Goal: Task Accomplishment & Management: Manage account settings

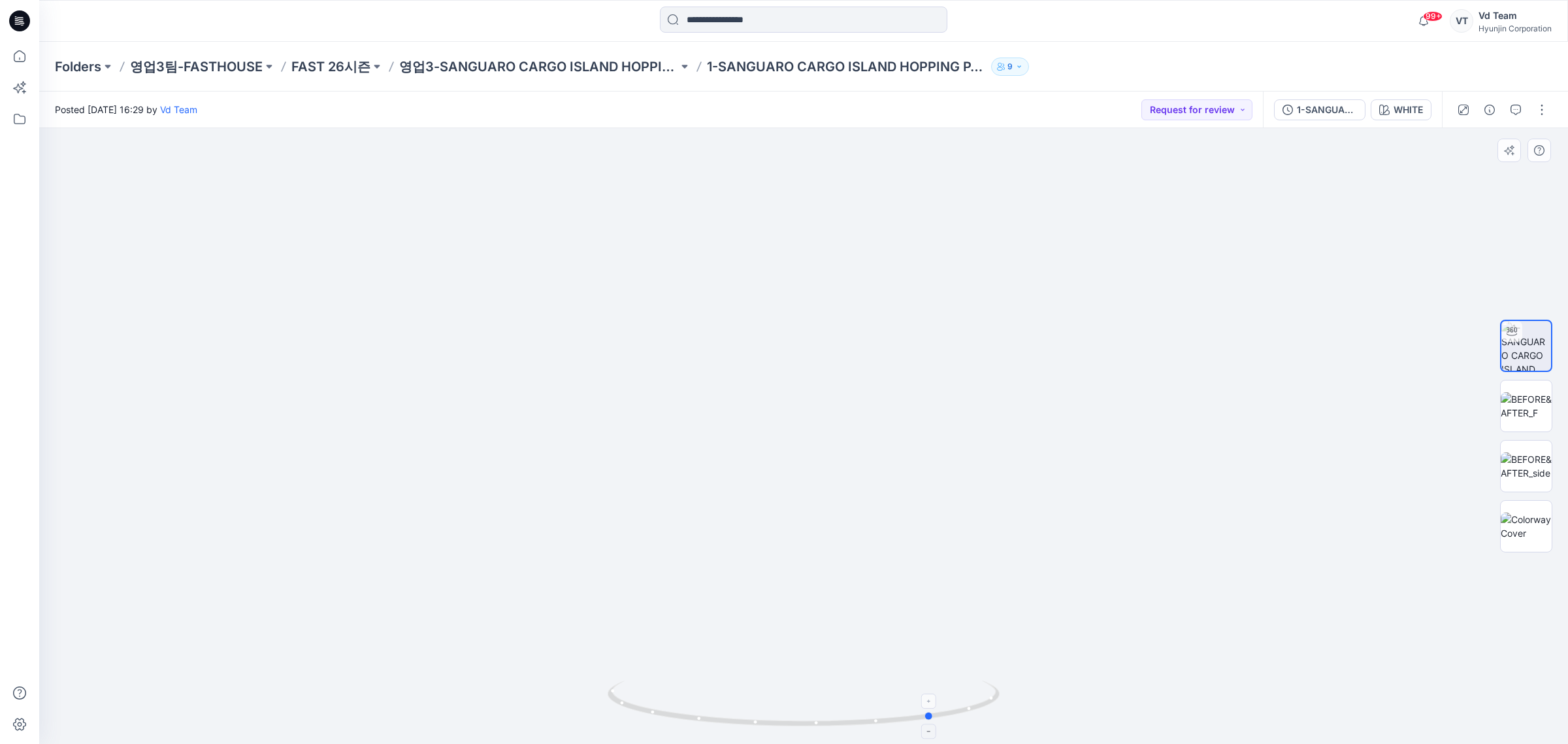
drag, startPoint x: 851, startPoint y: 690, endPoint x: 795, endPoint y: 687, distance: 56.1
click at [795, 687] on icon at bounding box center [805, 704] width 395 height 49
click at [393, 550] on img at bounding box center [804, 401] width 980 height 687
click at [13, 13] on icon at bounding box center [20, 21] width 21 height 21
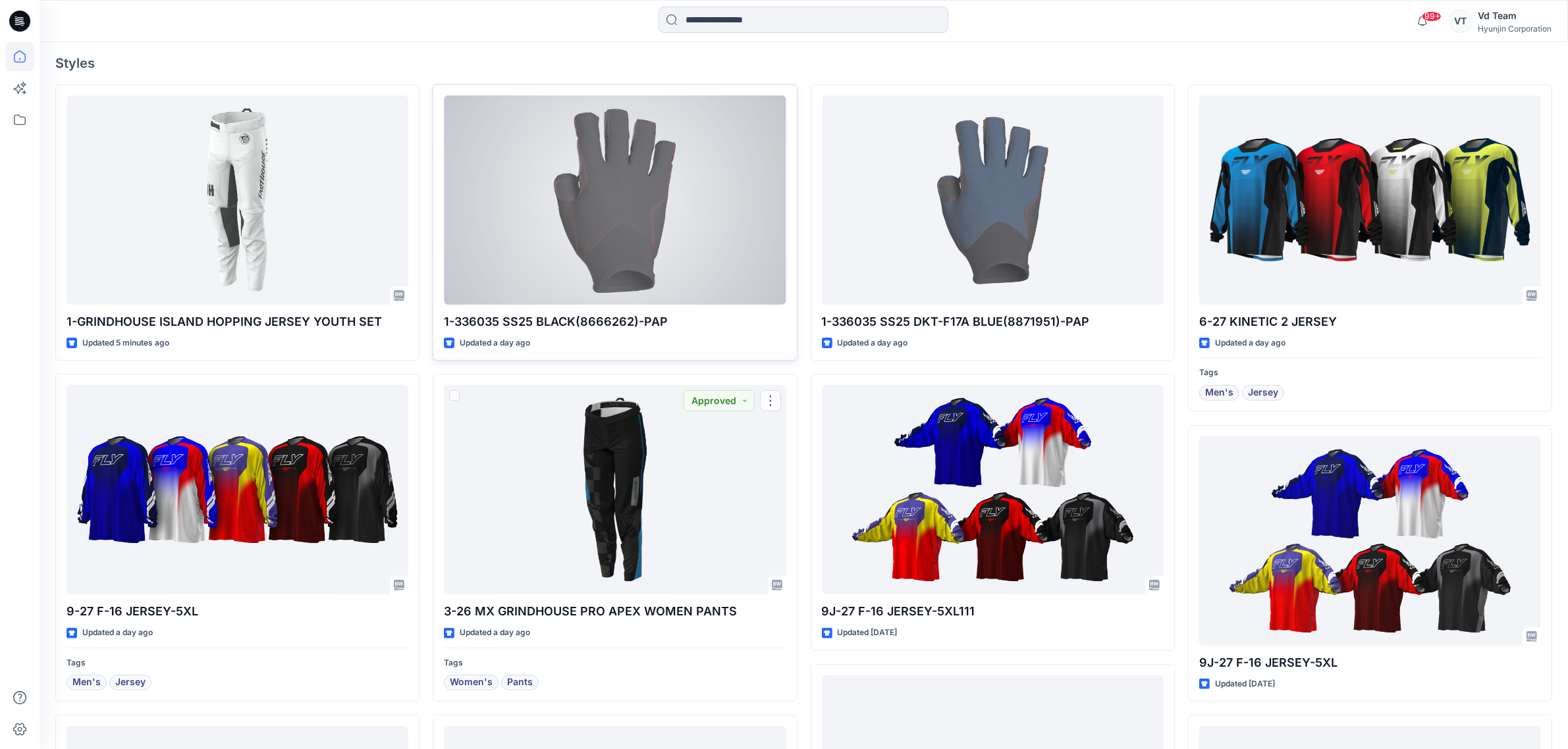
scroll to position [329, 0]
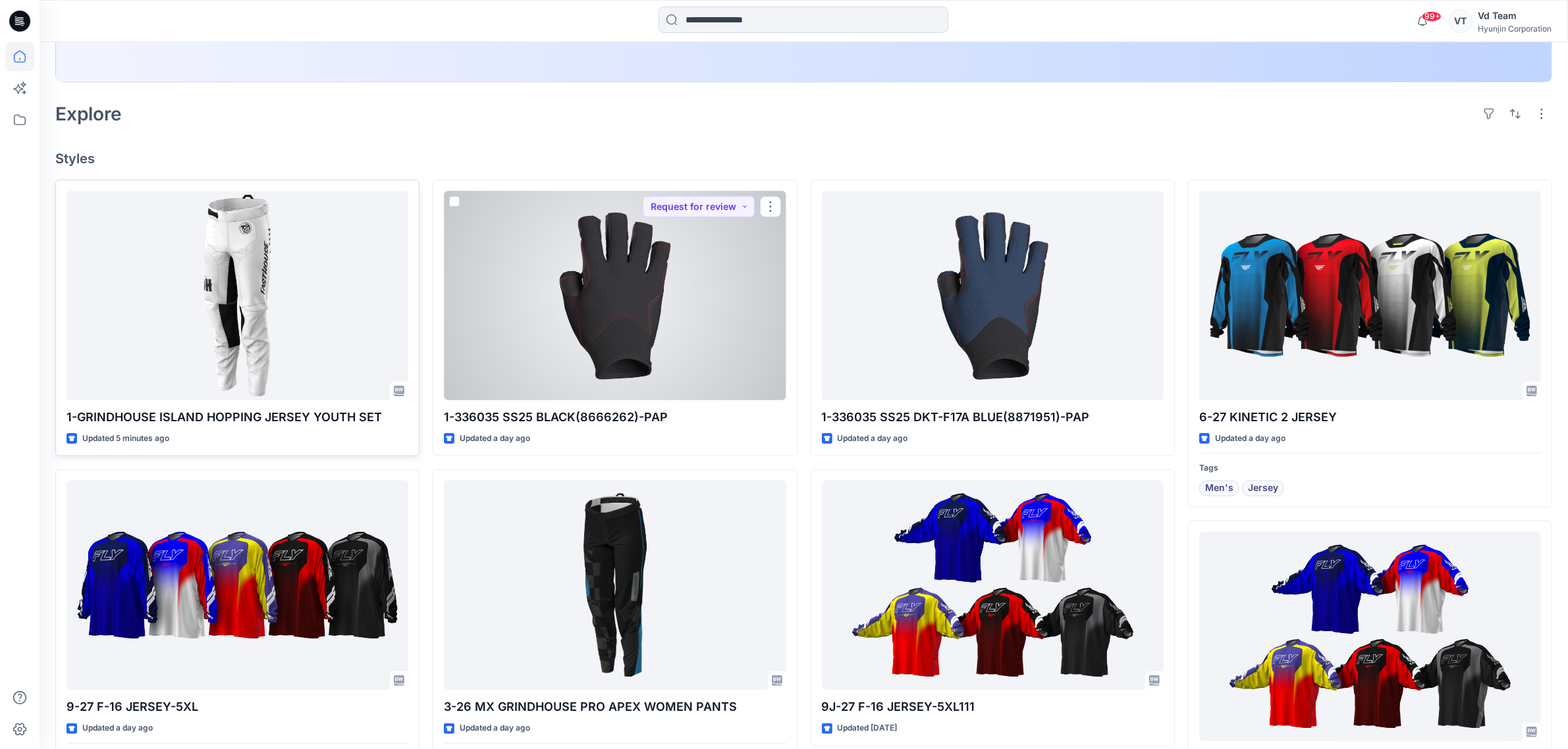
click at [211, 347] on div at bounding box center [237, 295] width 342 height 209
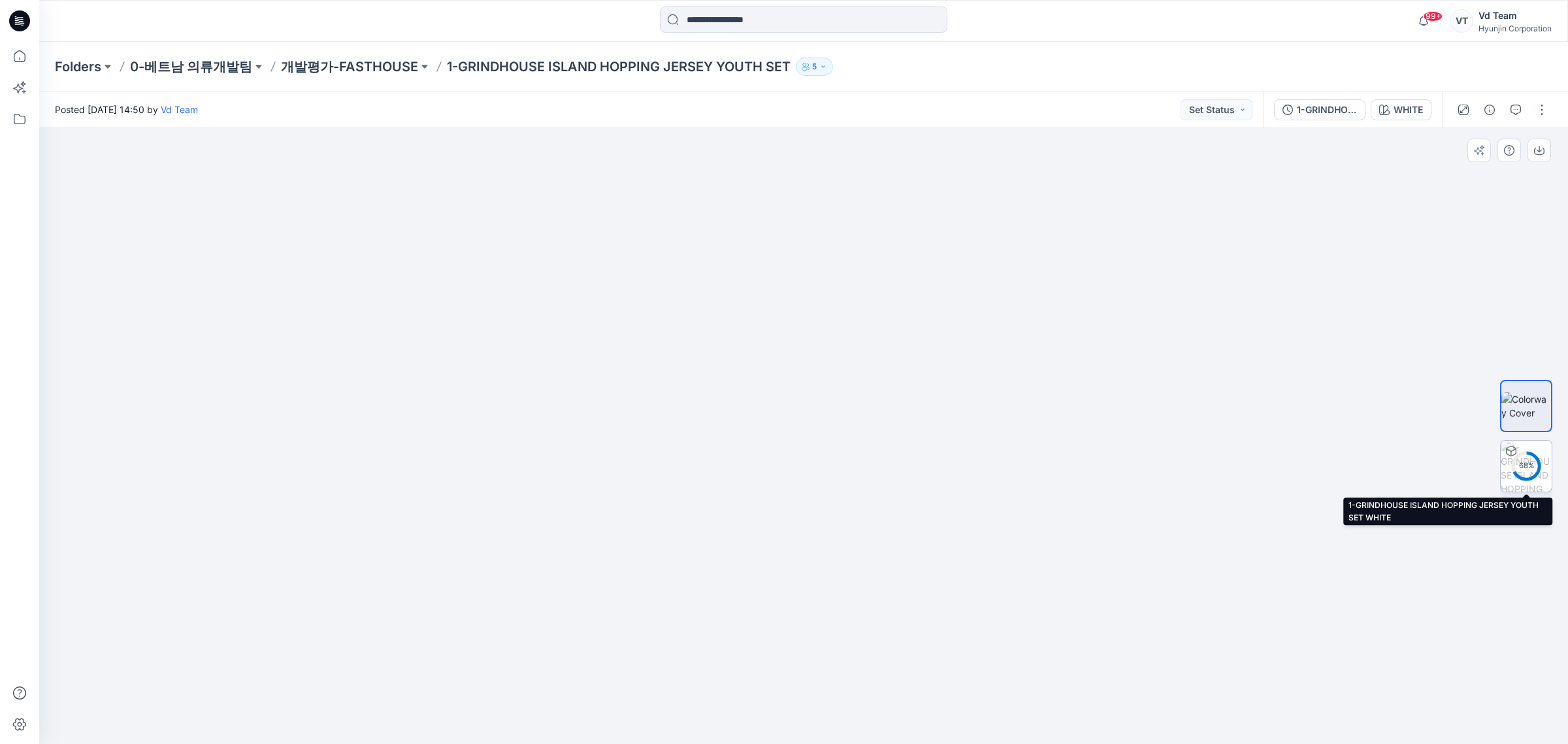
click at [1520, 484] on img at bounding box center [1526, 466] width 51 height 51
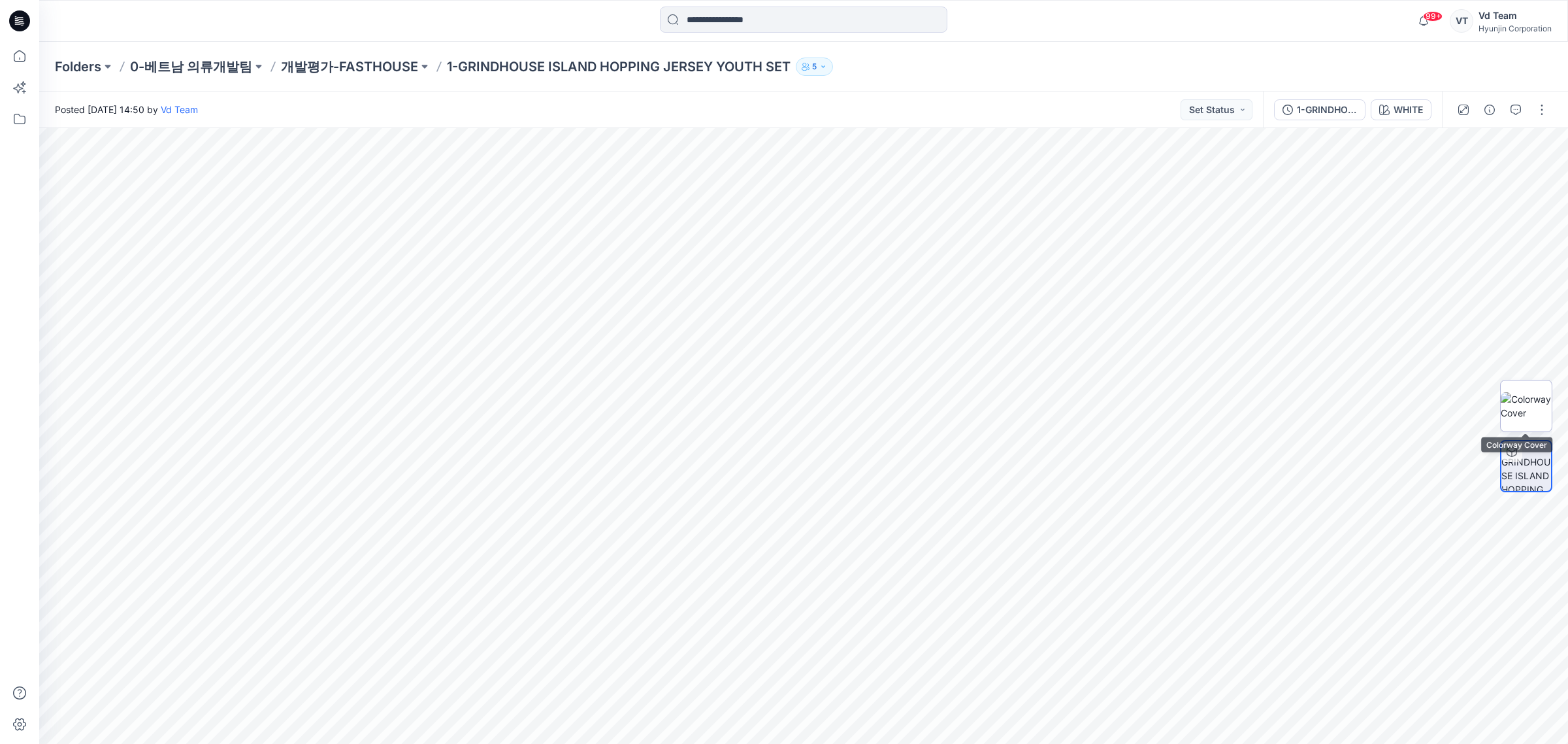
click at [1508, 419] on img at bounding box center [1526, 406] width 51 height 28
click at [305, 59] on p "개발평가-FASTHOUSE" at bounding box center [349, 66] width 137 height 18
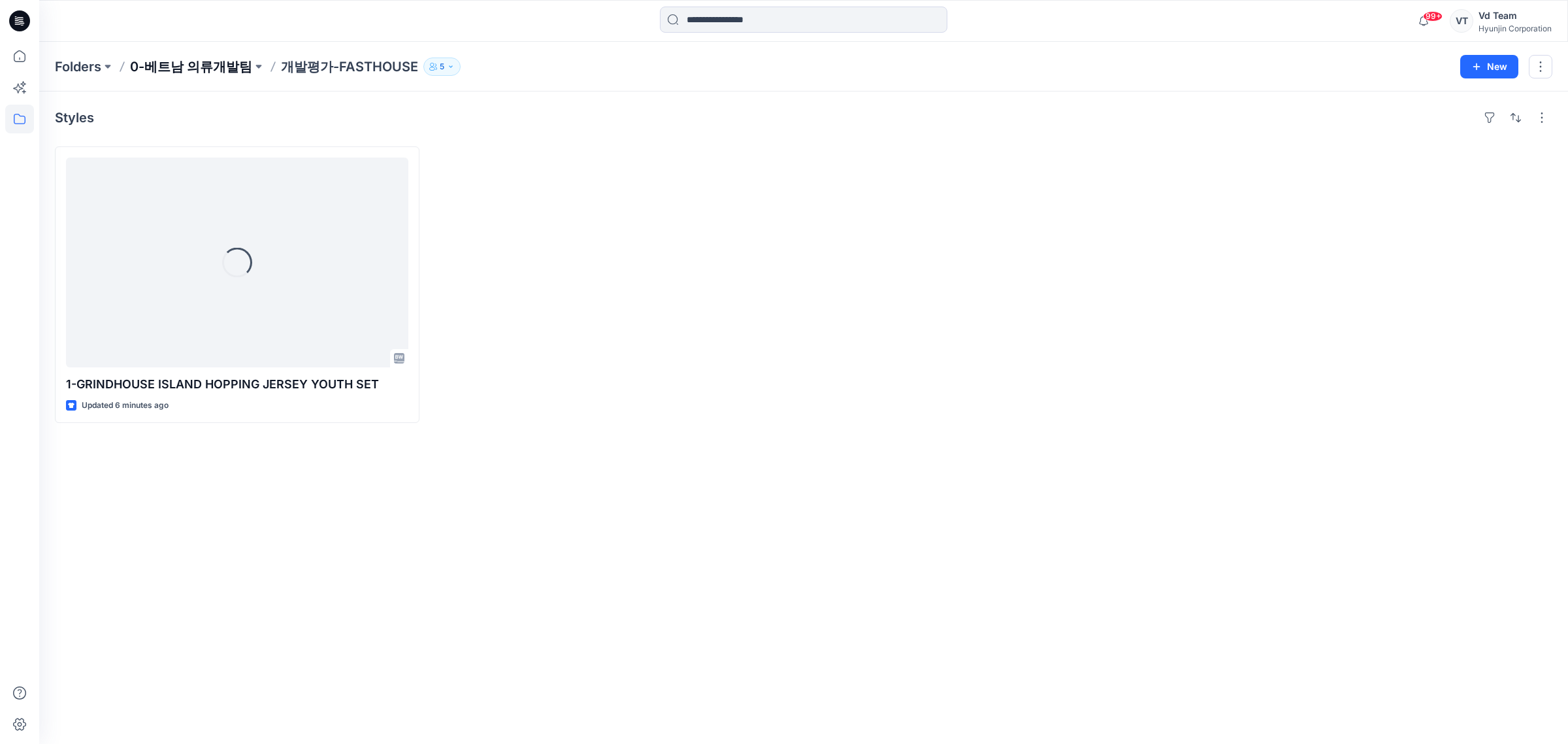
click at [223, 69] on p "0-베트남 의류개발팀" at bounding box center [191, 66] width 122 height 18
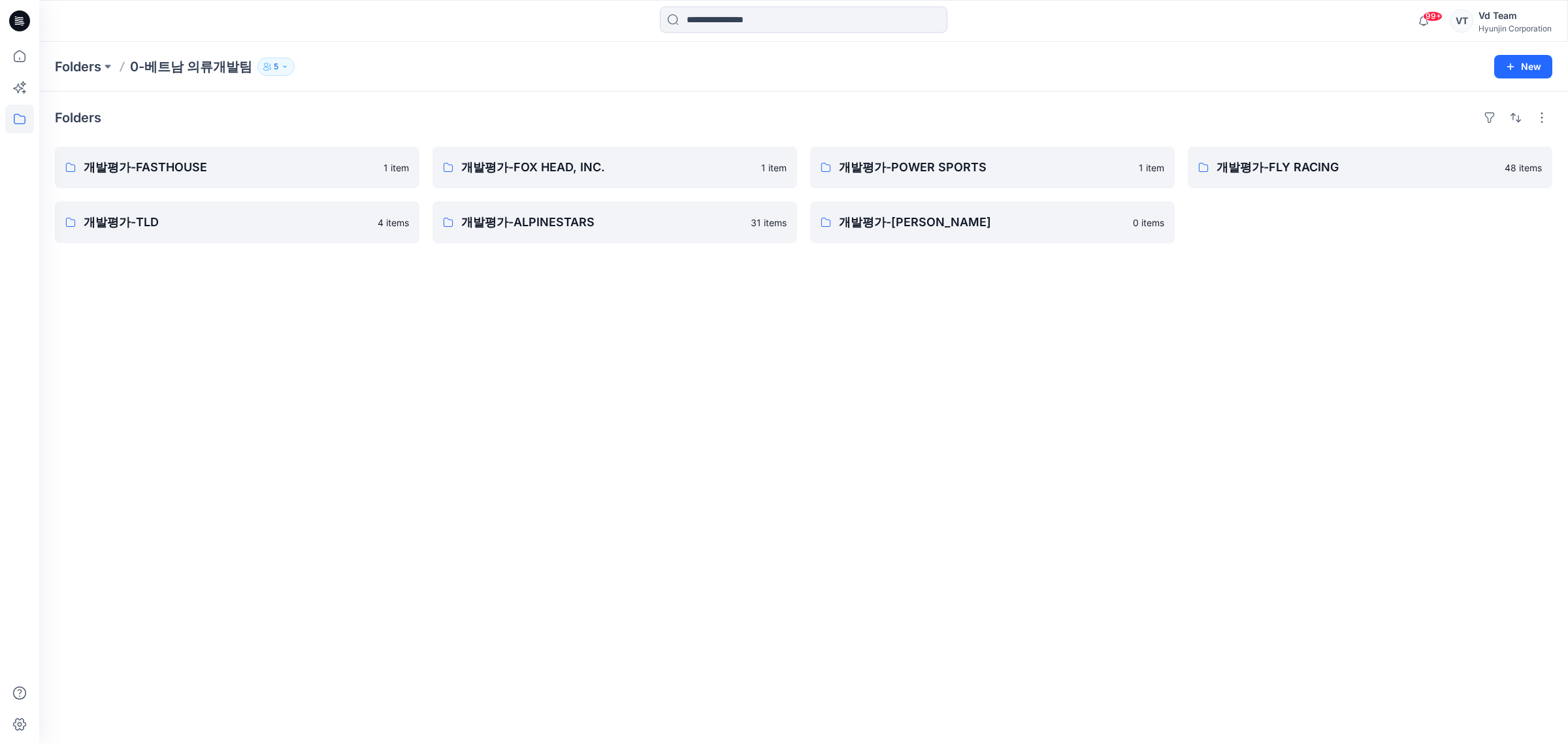
click at [5, 117] on icon at bounding box center [19, 119] width 29 height 29
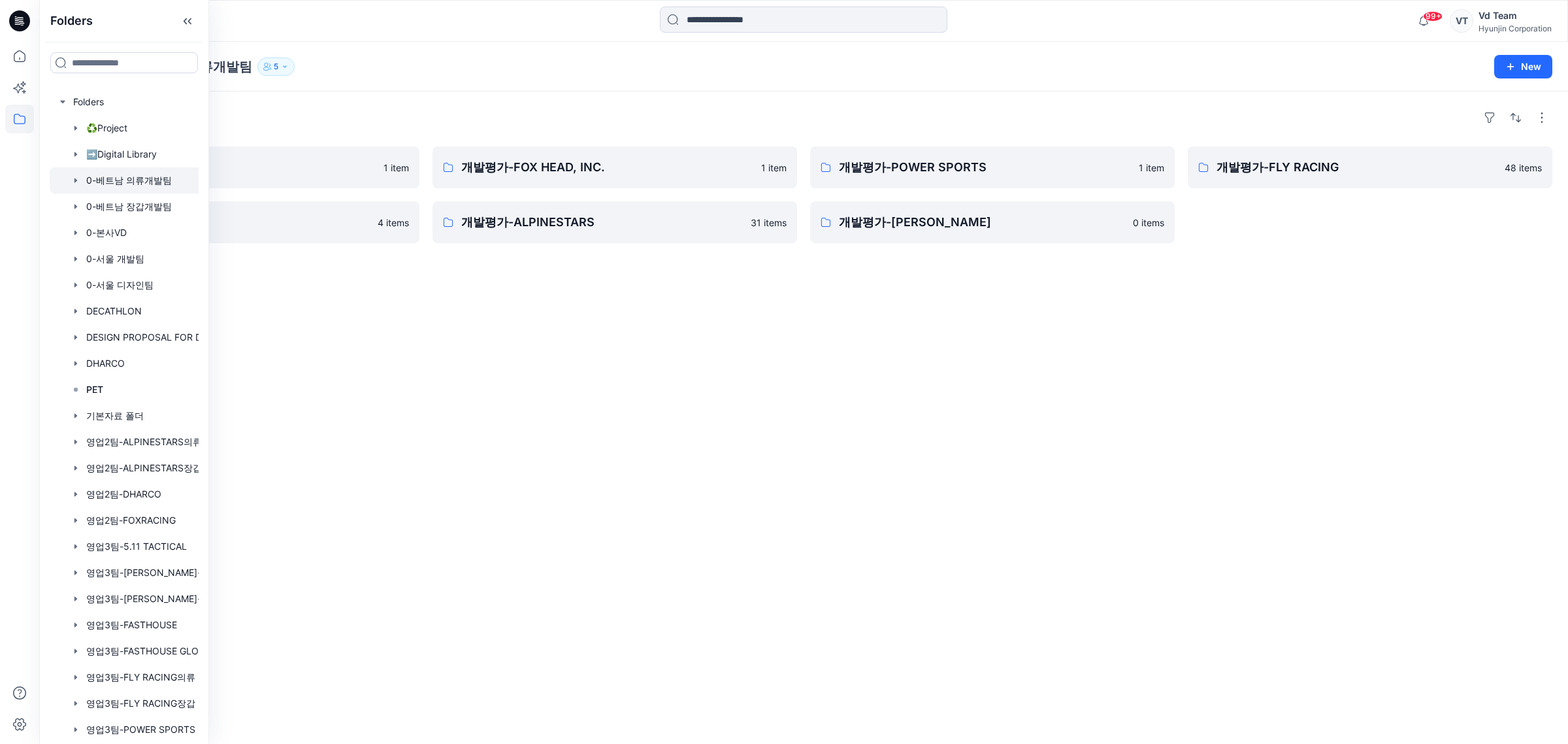
drag, startPoint x: 585, startPoint y: 384, endPoint x: 598, endPoint y: 320, distance: 65.3
click at [586, 384] on div "Folders 개발평가-FASTHOUSE 1 item 개발평가-TLD 4 items 개발평가-FOX HEAD, INC. 1 item 개발평가-…" at bounding box center [803, 417] width 1529 height 652
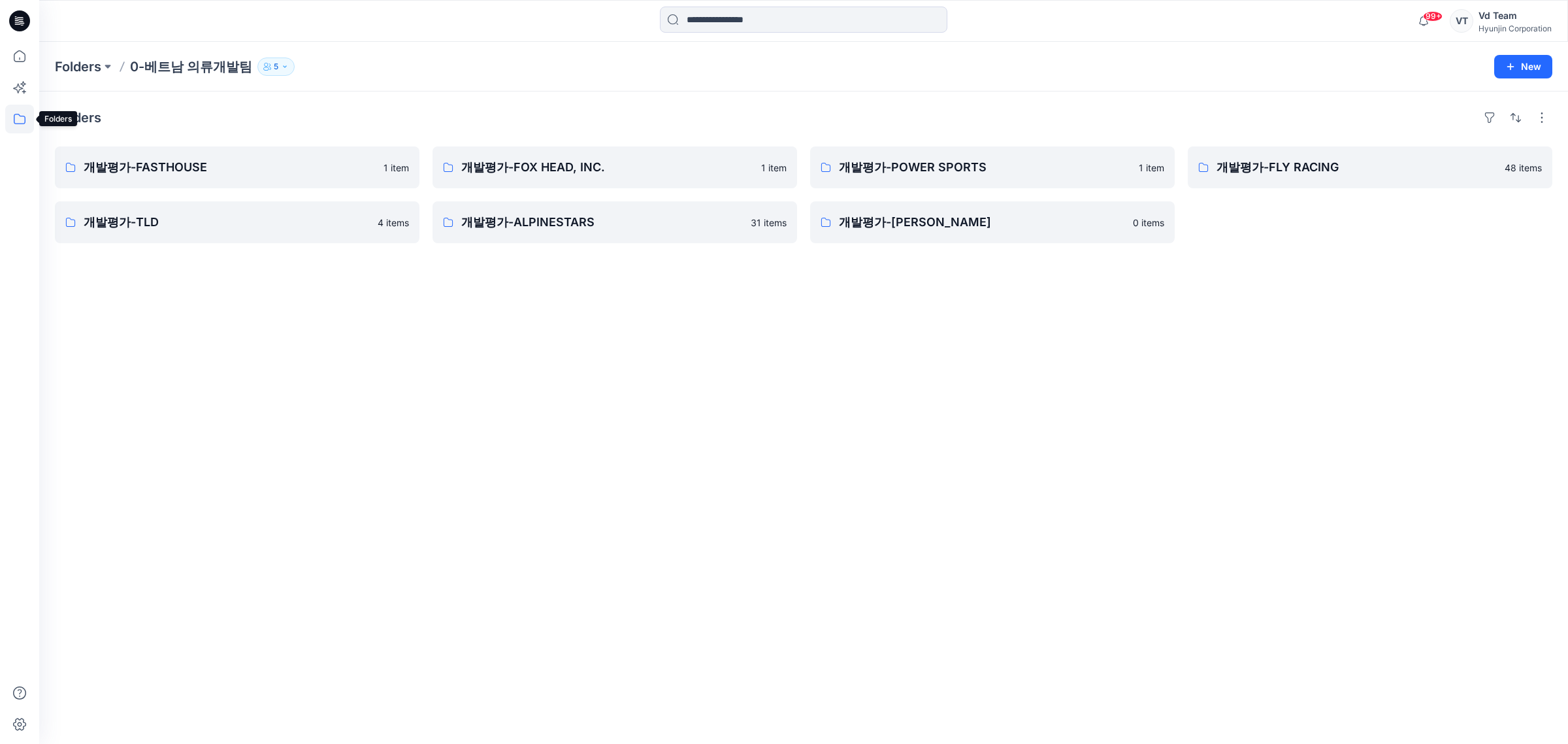
click at [31, 127] on icon at bounding box center [19, 119] width 29 height 29
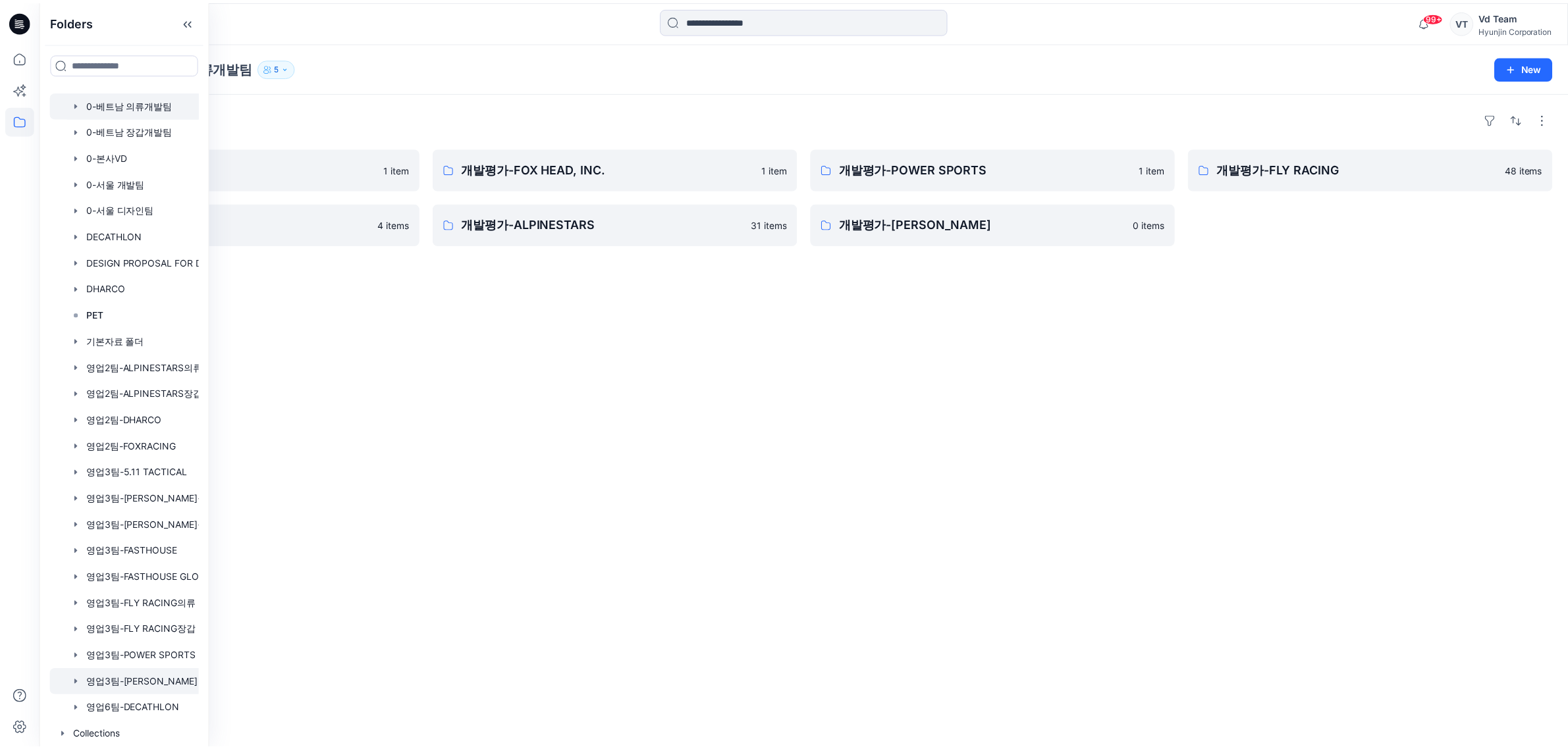
scroll to position [79, 0]
click at [165, 556] on div at bounding box center [142, 551] width 185 height 26
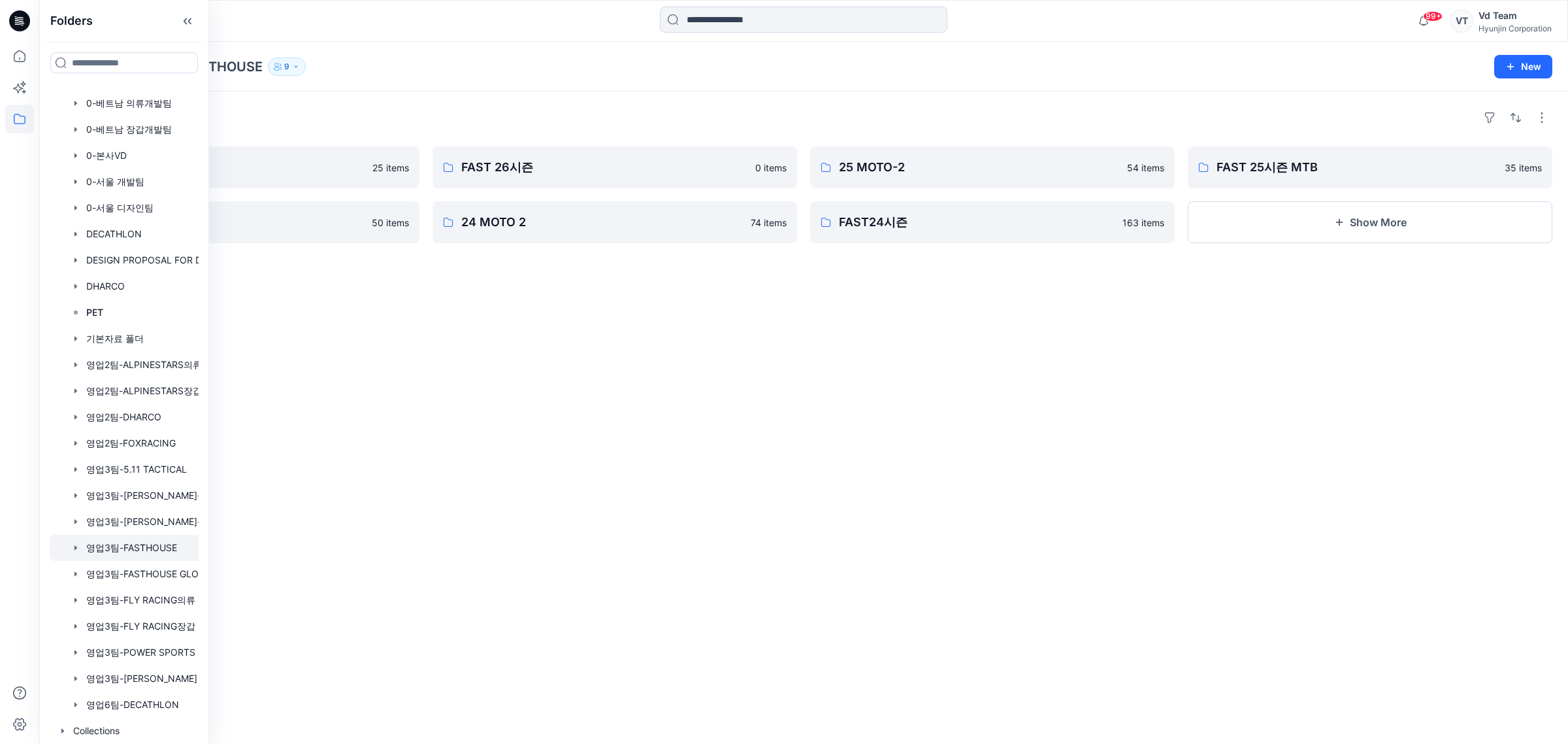
drag, startPoint x: 776, startPoint y: 404, endPoint x: 778, endPoint y: 378, distance: 26.1
click at [776, 405] on div "Folders 26 MOTO-2 25 items 25 MOTO-1 50 items FAST 26시즌 0 items 24 MOTO 2 74 it…" at bounding box center [803, 417] width 1529 height 652
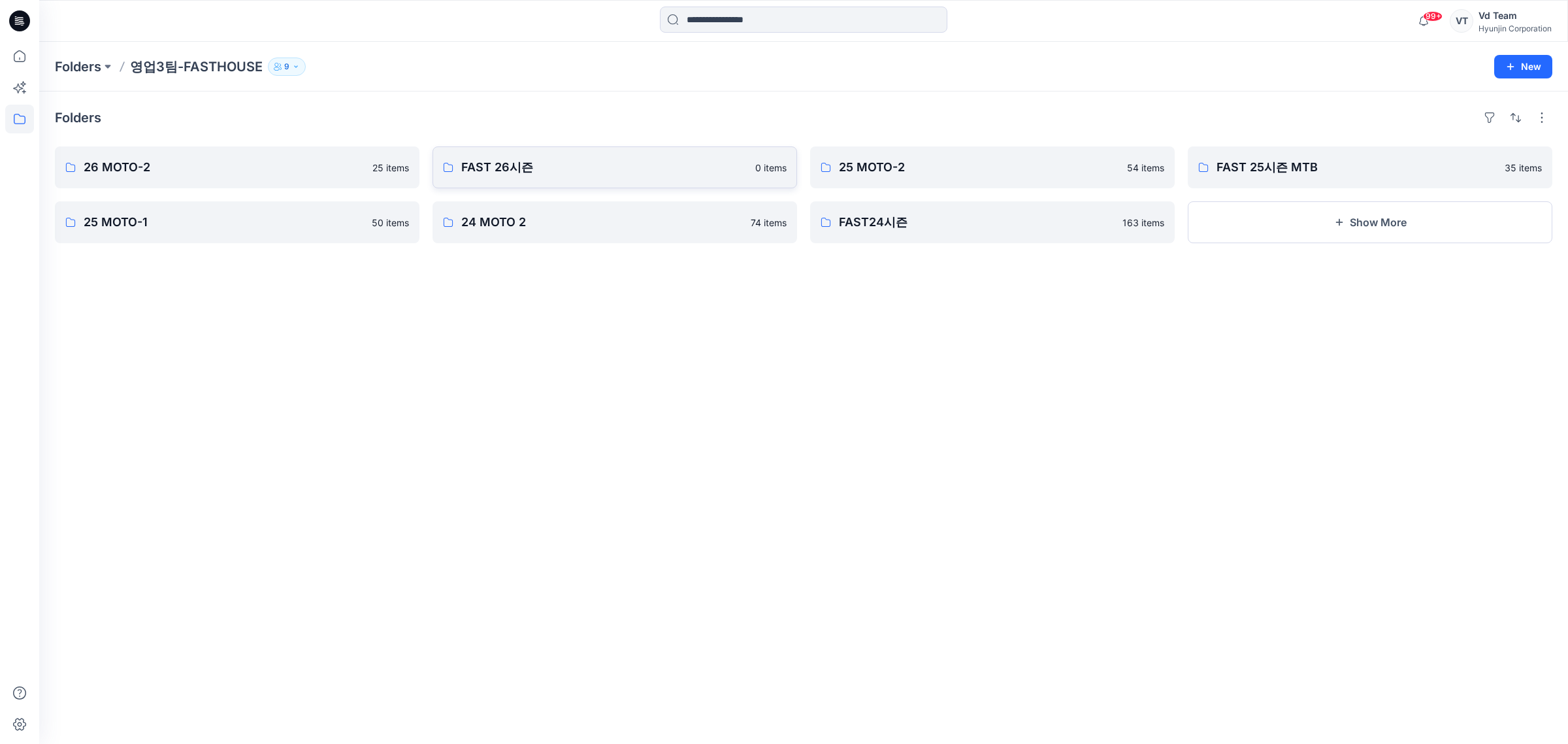
click at [562, 175] on p "FAST 26시즌" at bounding box center [604, 168] width 286 height 18
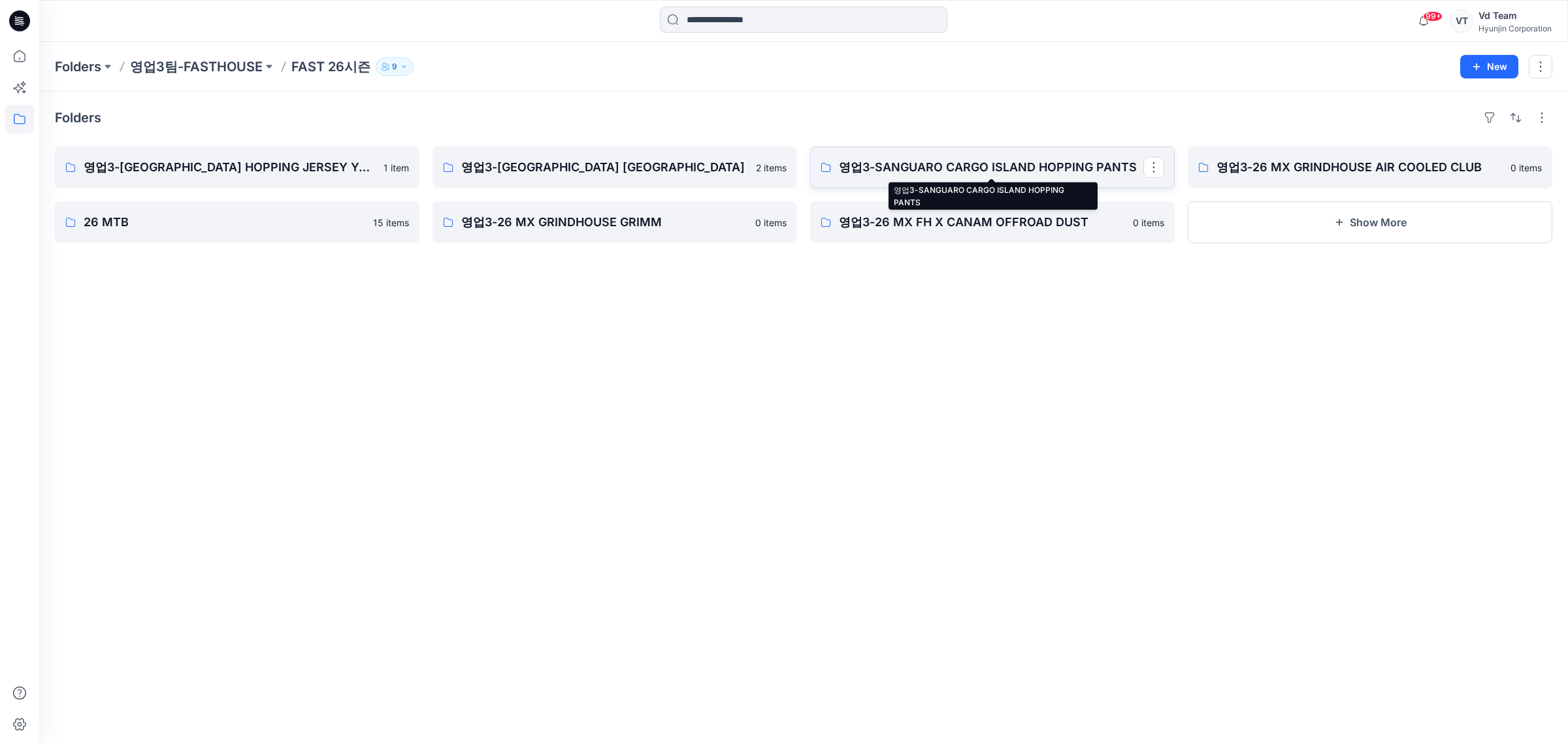
click at [942, 172] on p "영업3-SANGUARO CARGO ISLAND HOPPING PANTS" at bounding box center [991, 168] width 305 height 18
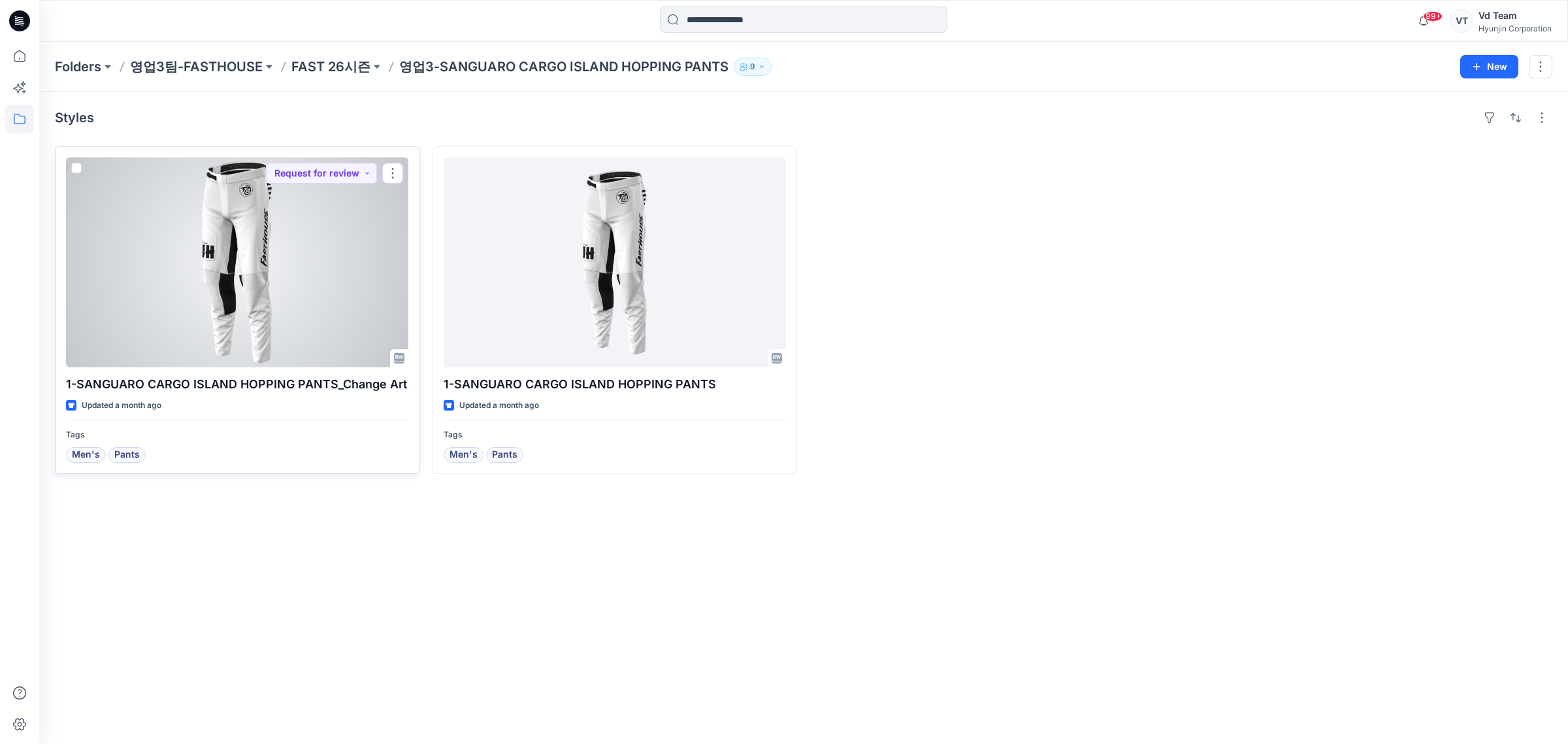
click at [293, 318] on div at bounding box center [237, 262] width 342 height 210
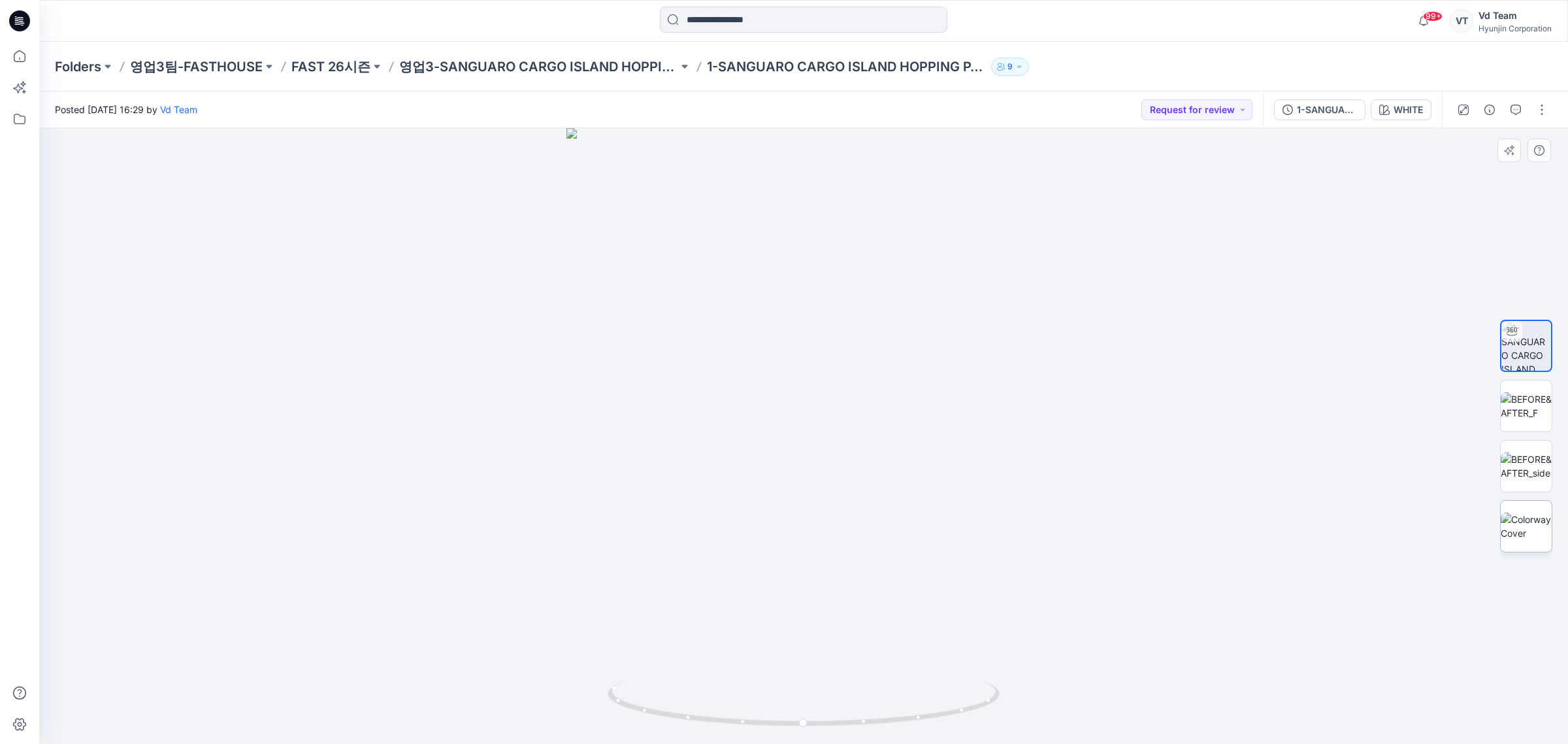
click at [1506, 527] on img at bounding box center [1526, 526] width 51 height 28
click at [976, 298] on div at bounding box center [803, 436] width 1529 height 617
drag, startPoint x: 788, startPoint y: 272, endPoint x: 781, endPoint y: 373, distance: 101.2
click at [785, 371] on img at bounding box center [804, 431] width 237 height 626
click at [1534, 405] on img at bounding box center [1526, 406] width 51 height 28
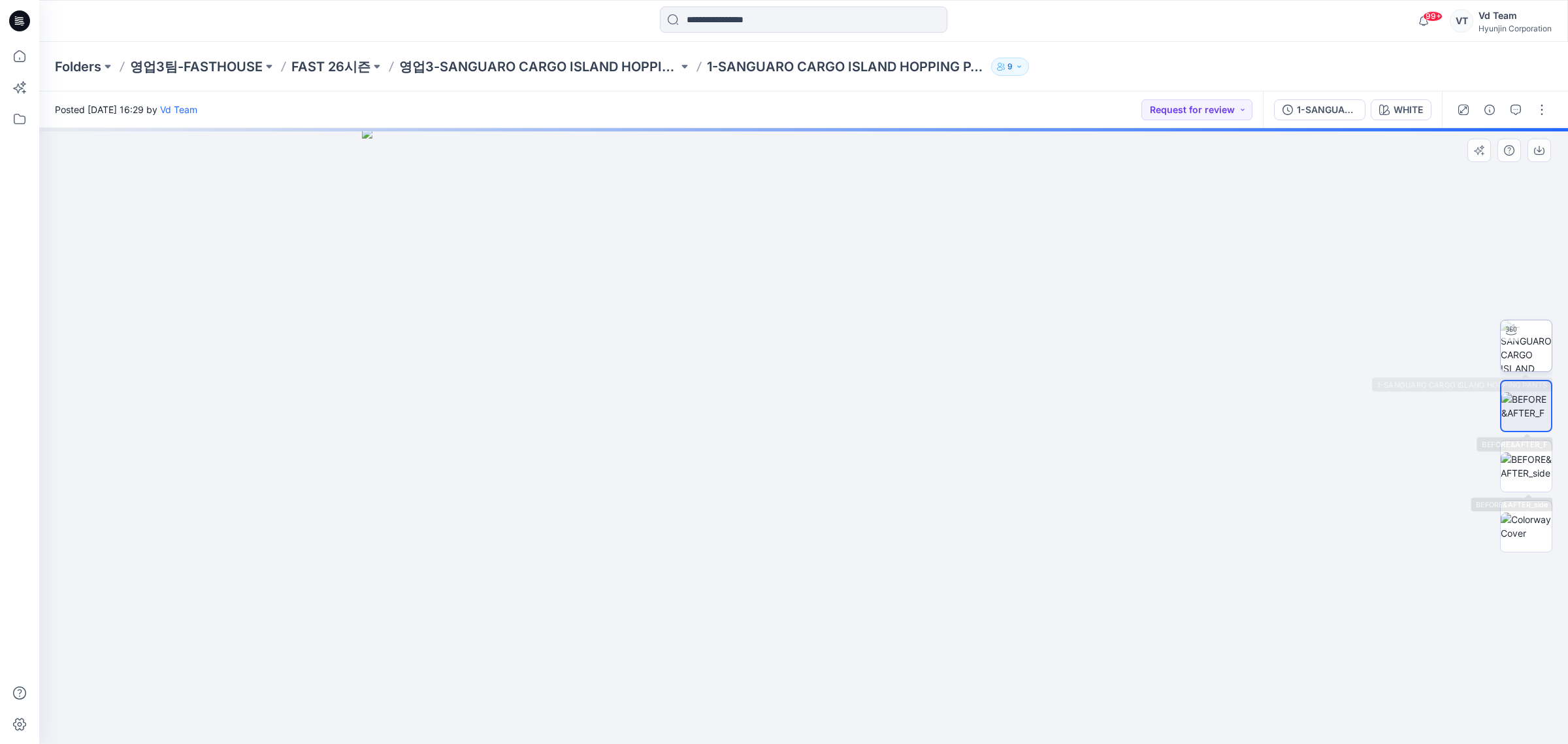
click at [1533, 328] on img at bounding box center [1526, 346] width 51 height 51
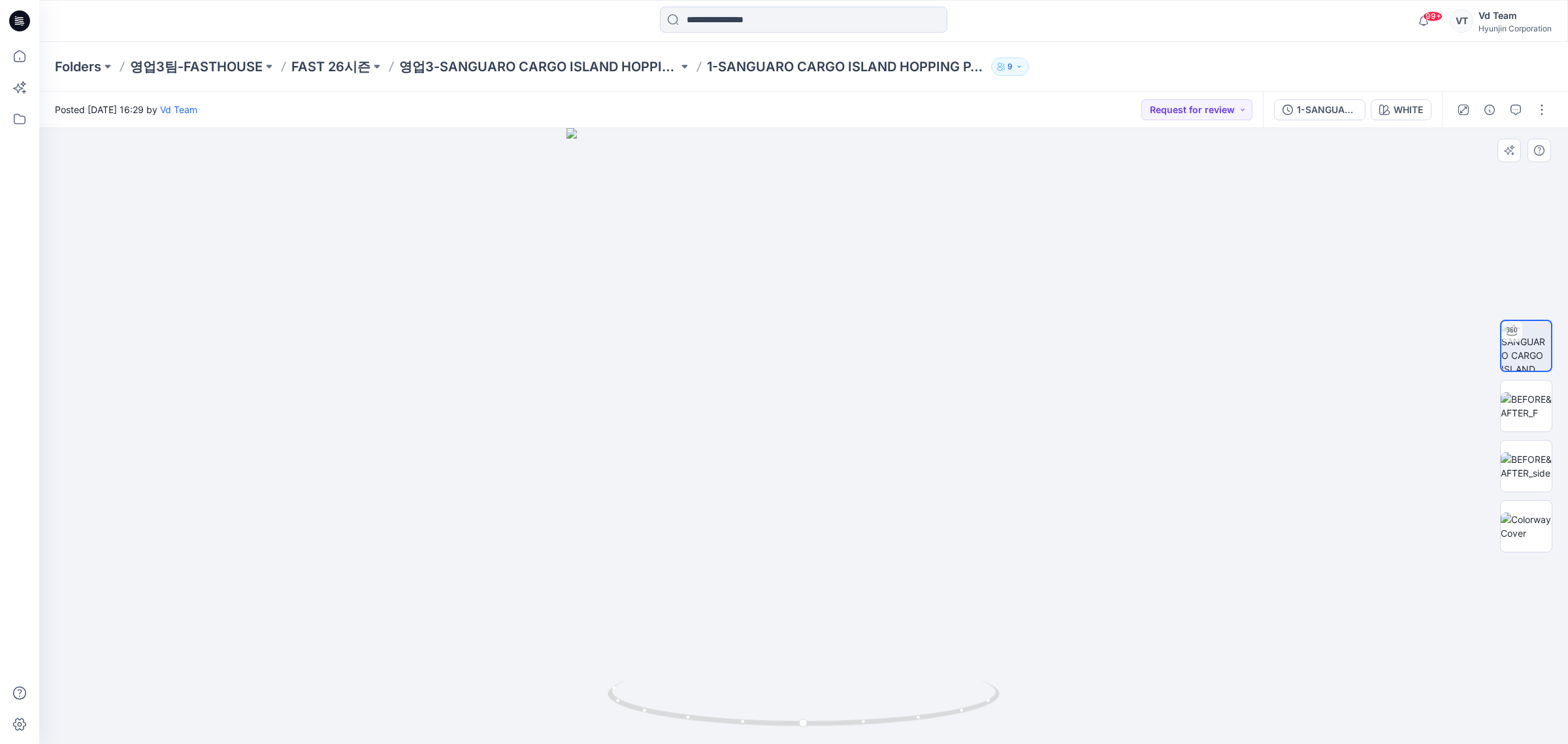
click at [1294, 270] on div at bounding box center [803, 436] width 1529 height 616
click at [13, 21] on icon at bounding box center [20, 21] width 21 height 21
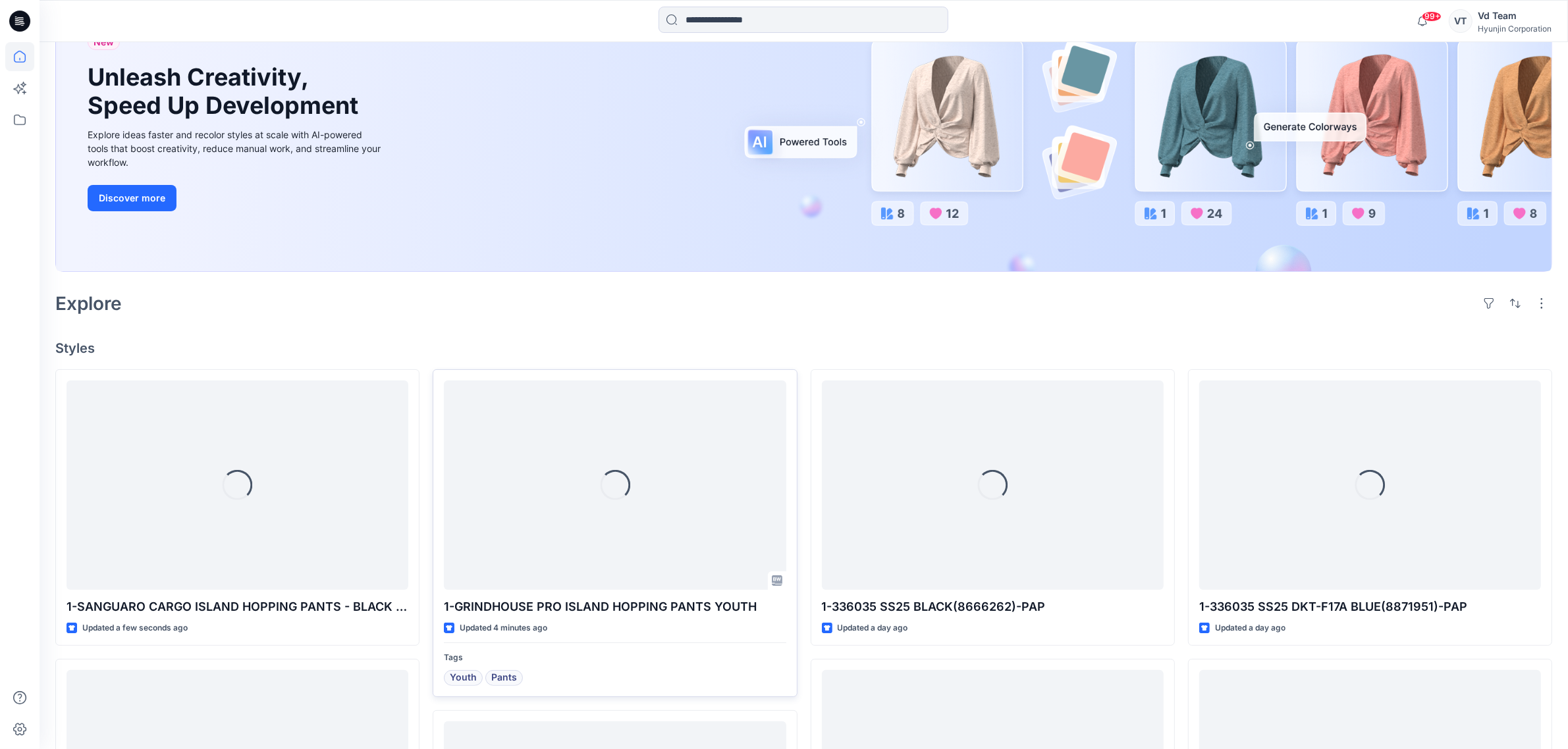
scroll to position [412, 0]
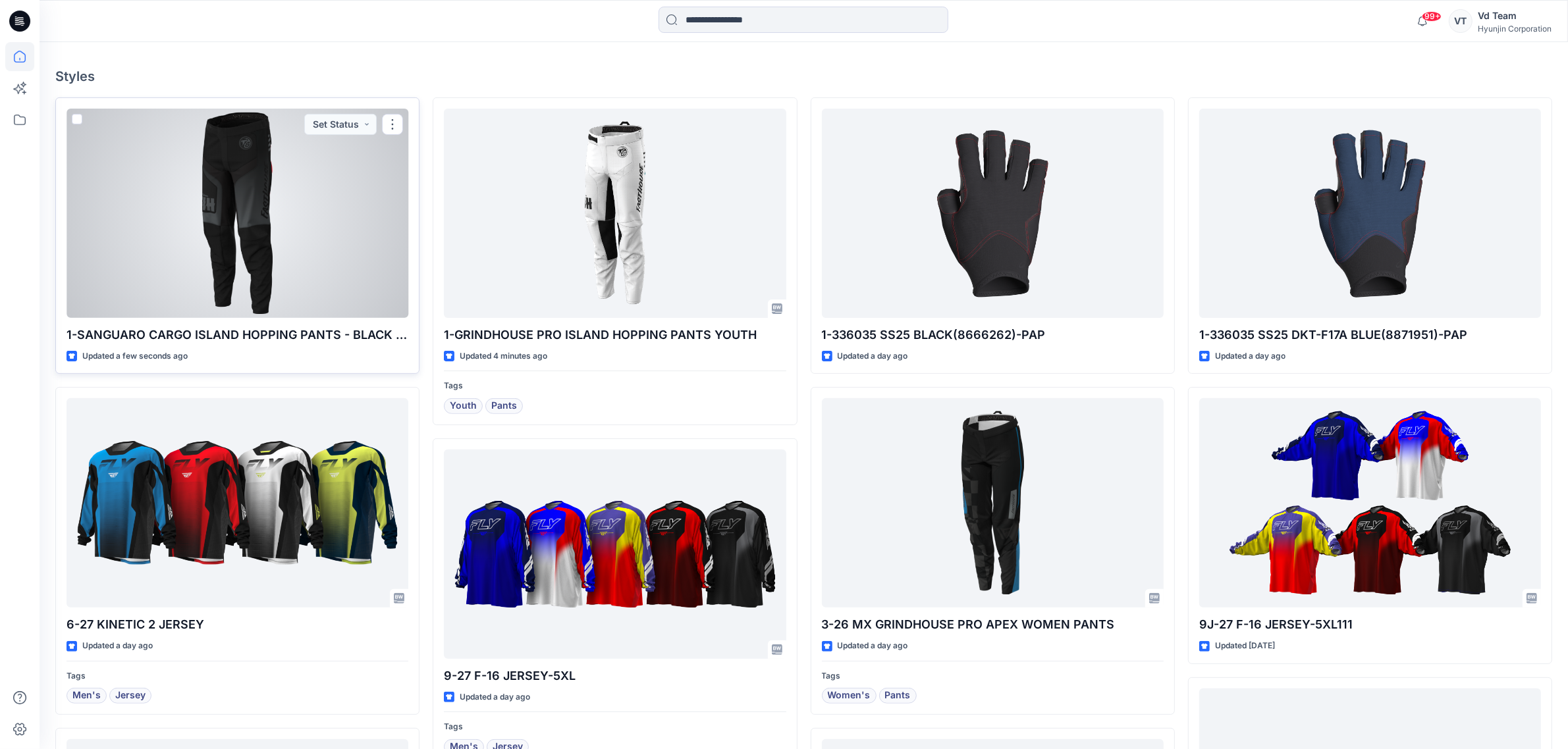
click at [313, 231] on div at bounding box center [237, 214] width 342 height 209
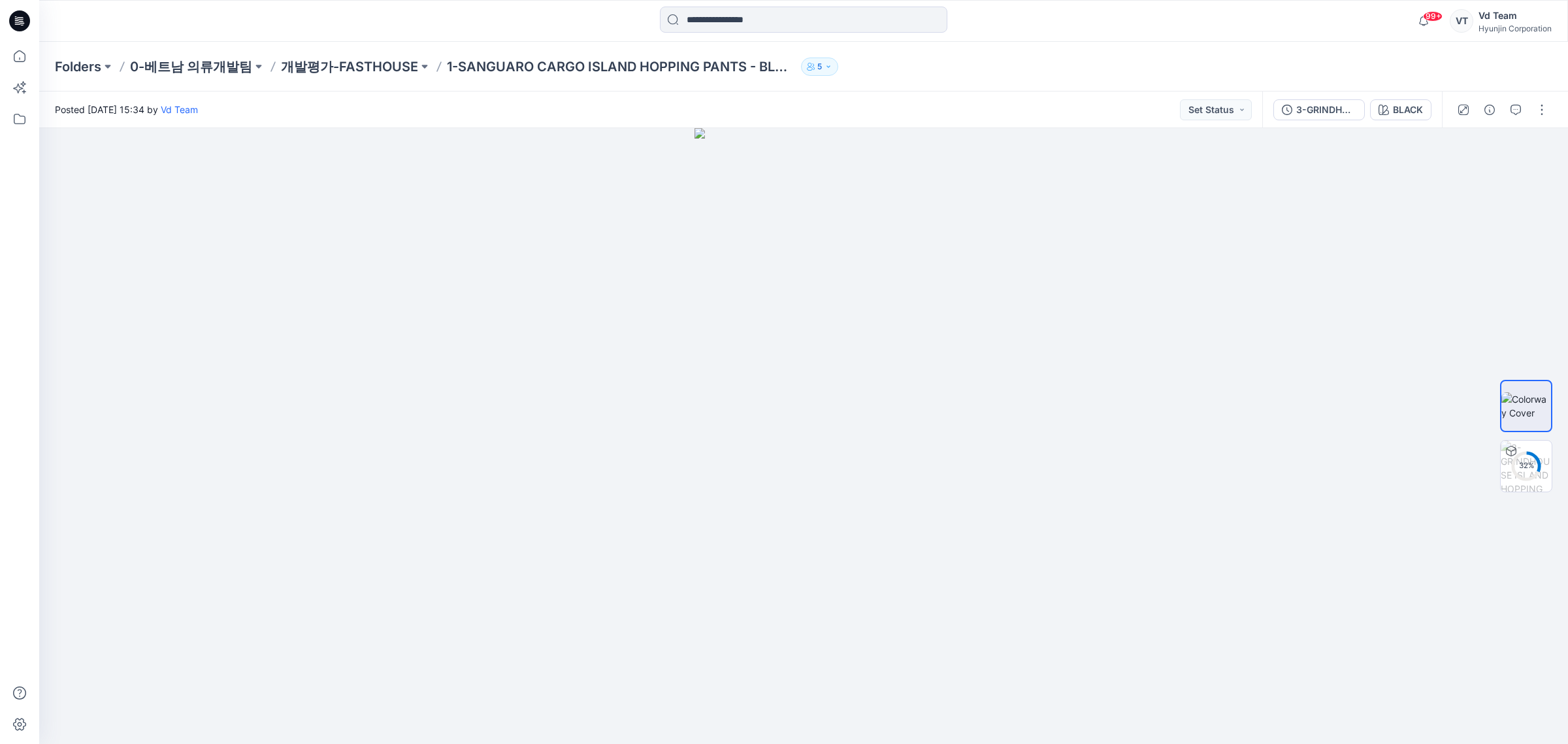
click at [1552, 108] on div at bounding box center [1502, 110] width 121 height 37
click at [1546, 108] on button "button" at bounding box center [1543, 110] width 21 height 21
click at [1485, 168] on button "Edit" at bounding box center [1487, 176] width 120 height 24
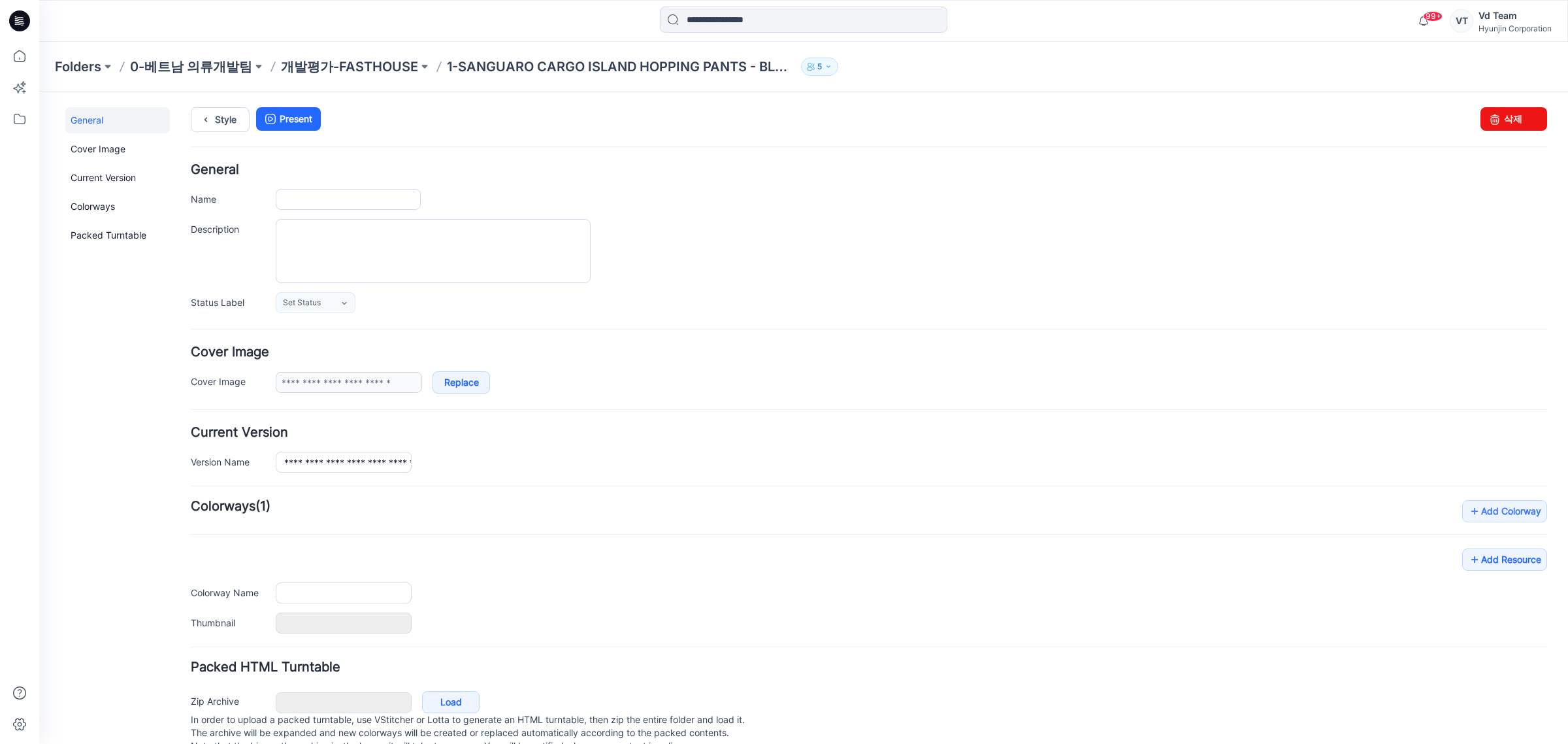
type input "**********"
type input "*****"
type input "**********"
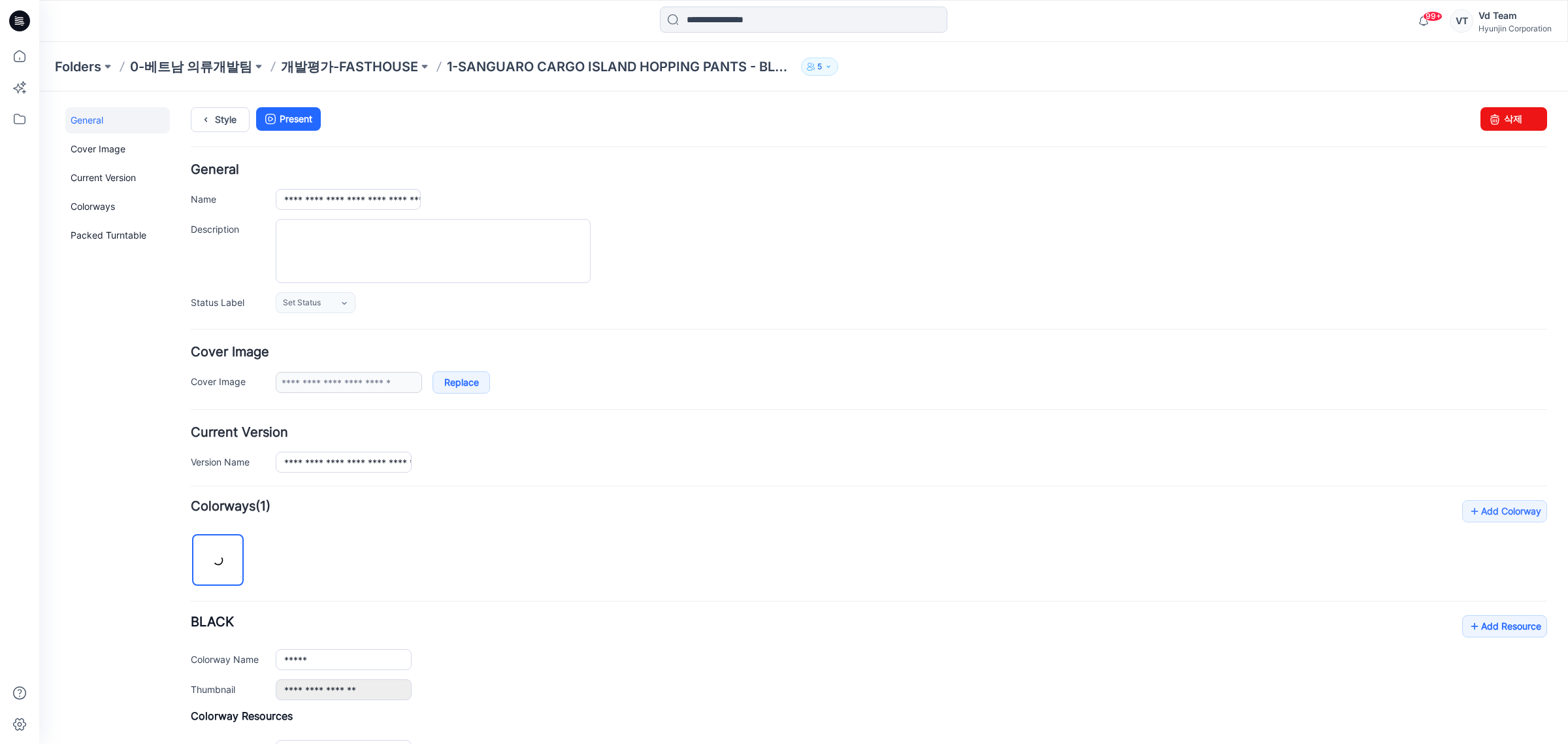
scroll to position [206, 0]
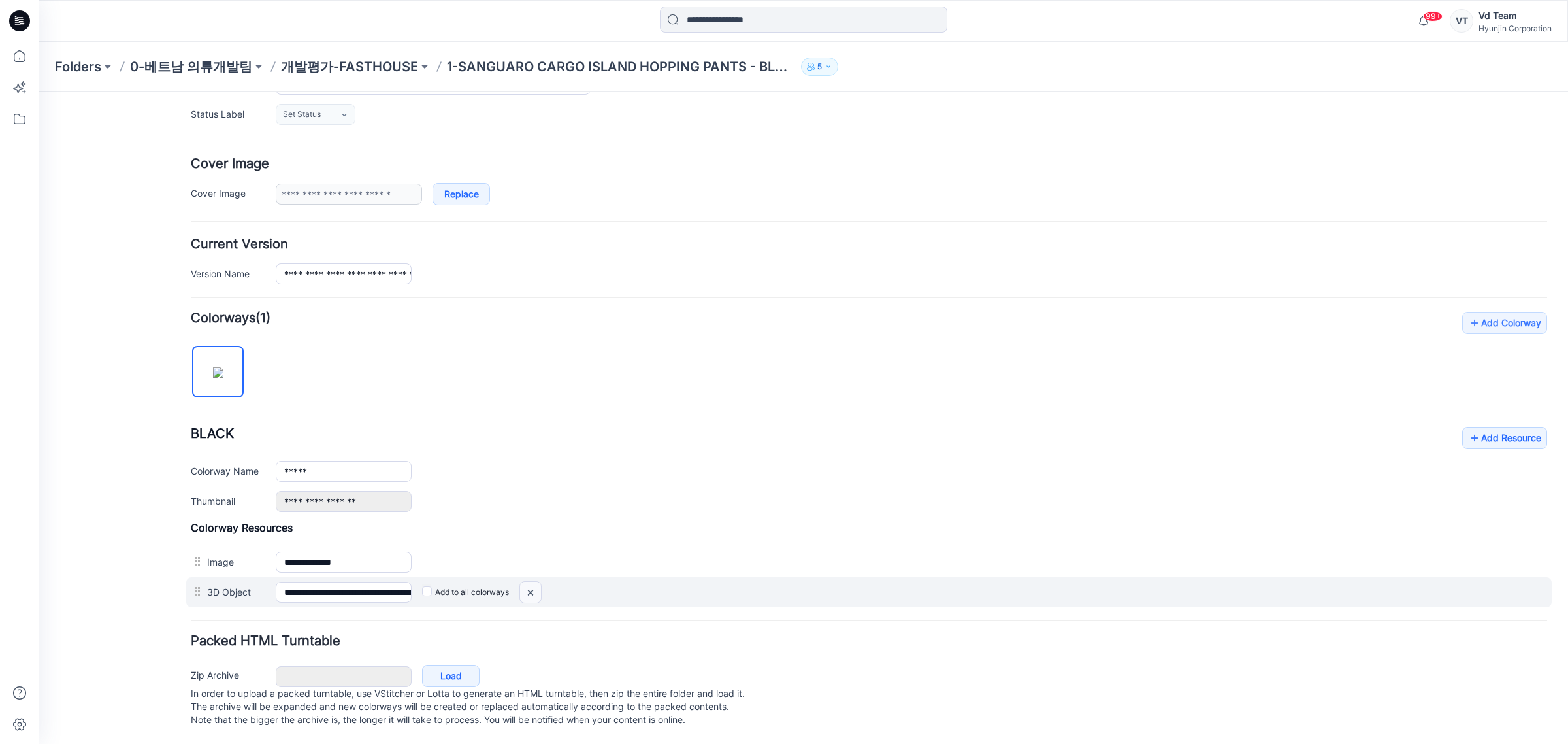
click at [39, 91] on img at bounding box center [39, 91] width 0 height 0
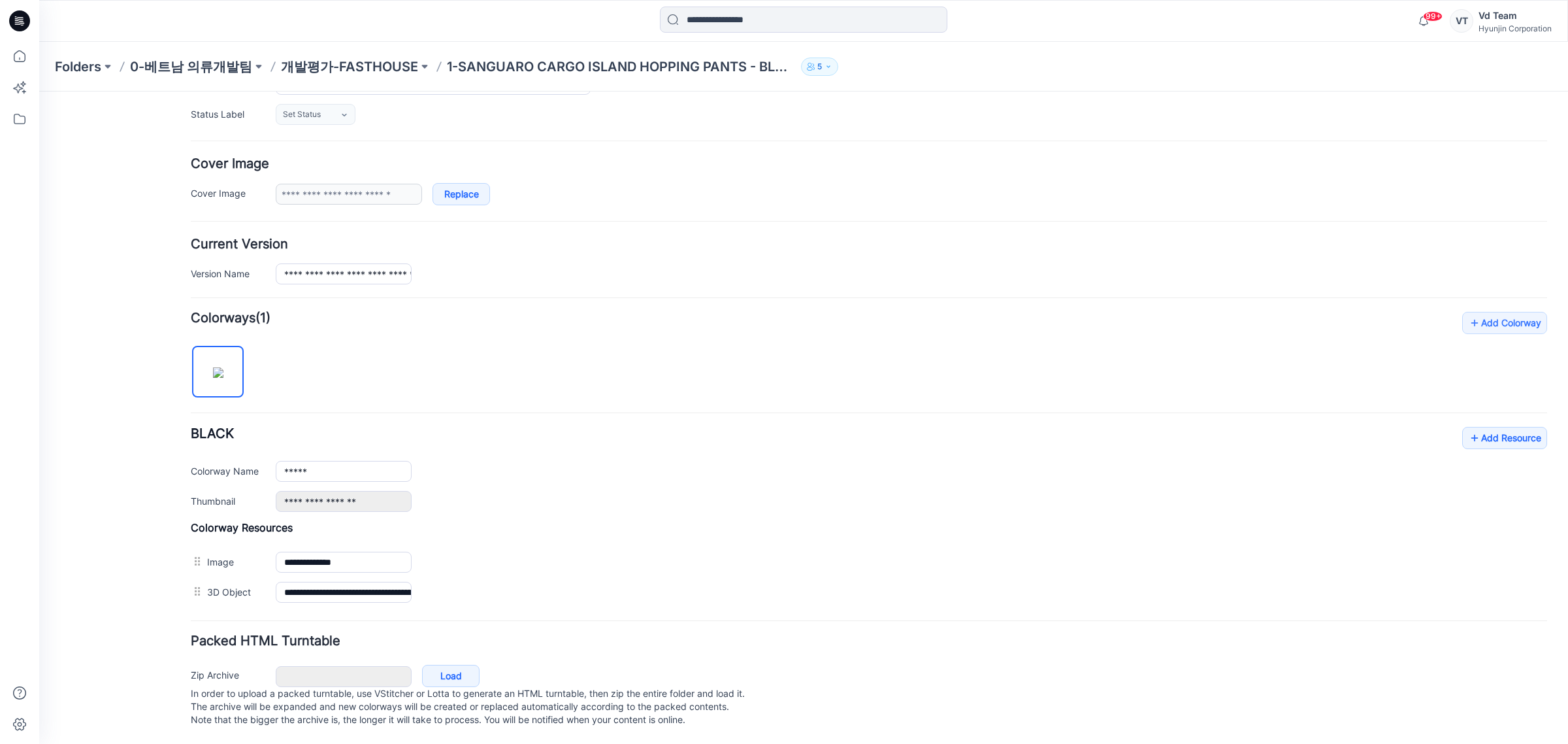
scroll to position [175, 0]
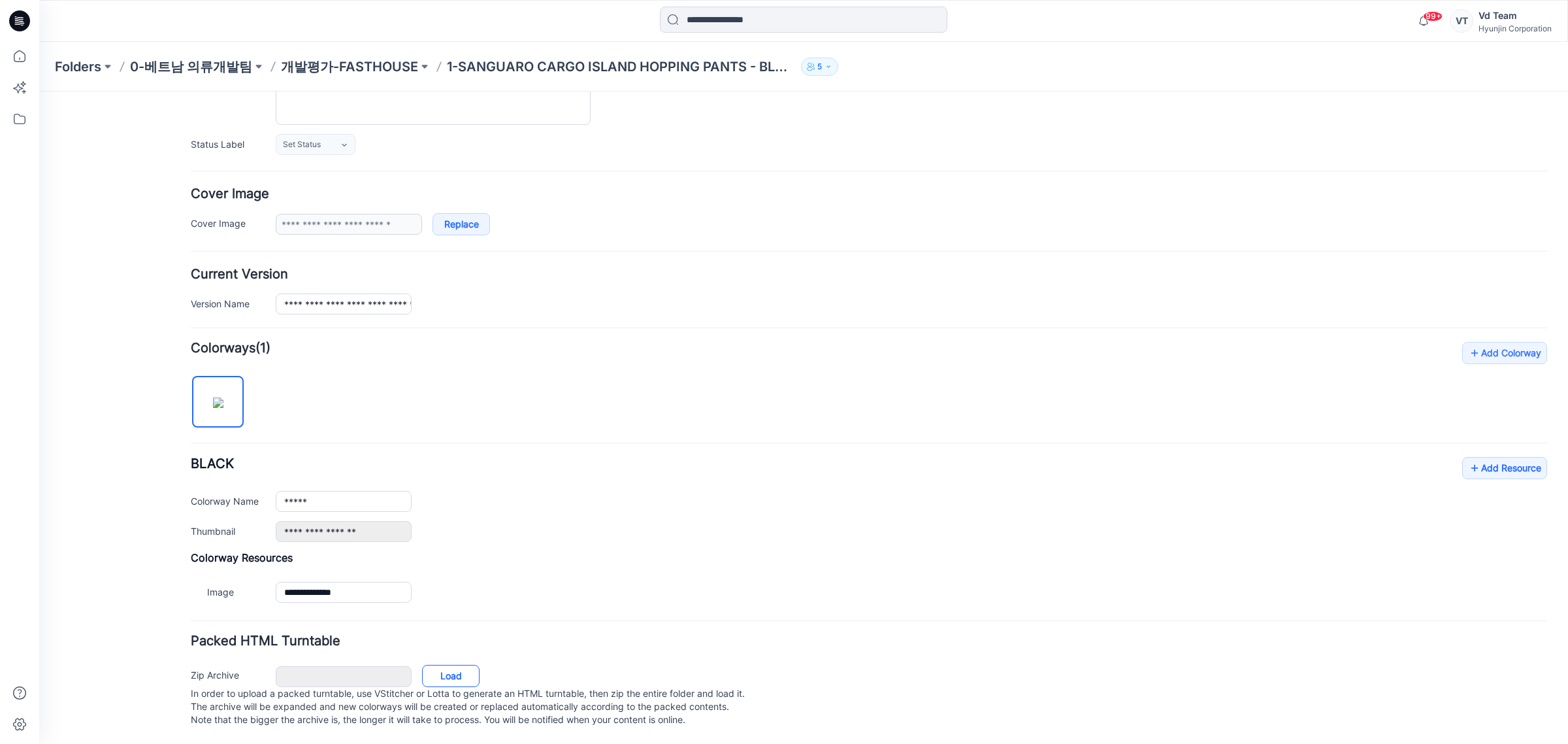
click at [460, 665] on link "Load" at bounding box center [450, 675] width 57 height 22
click at [462, 674] on link "Load" at bounding box center [450, 675] width 57 height 22
click at [373, 59] on p "개발평가-FASTHOUSE" at bounding box center [349, 66] width 137 height 18
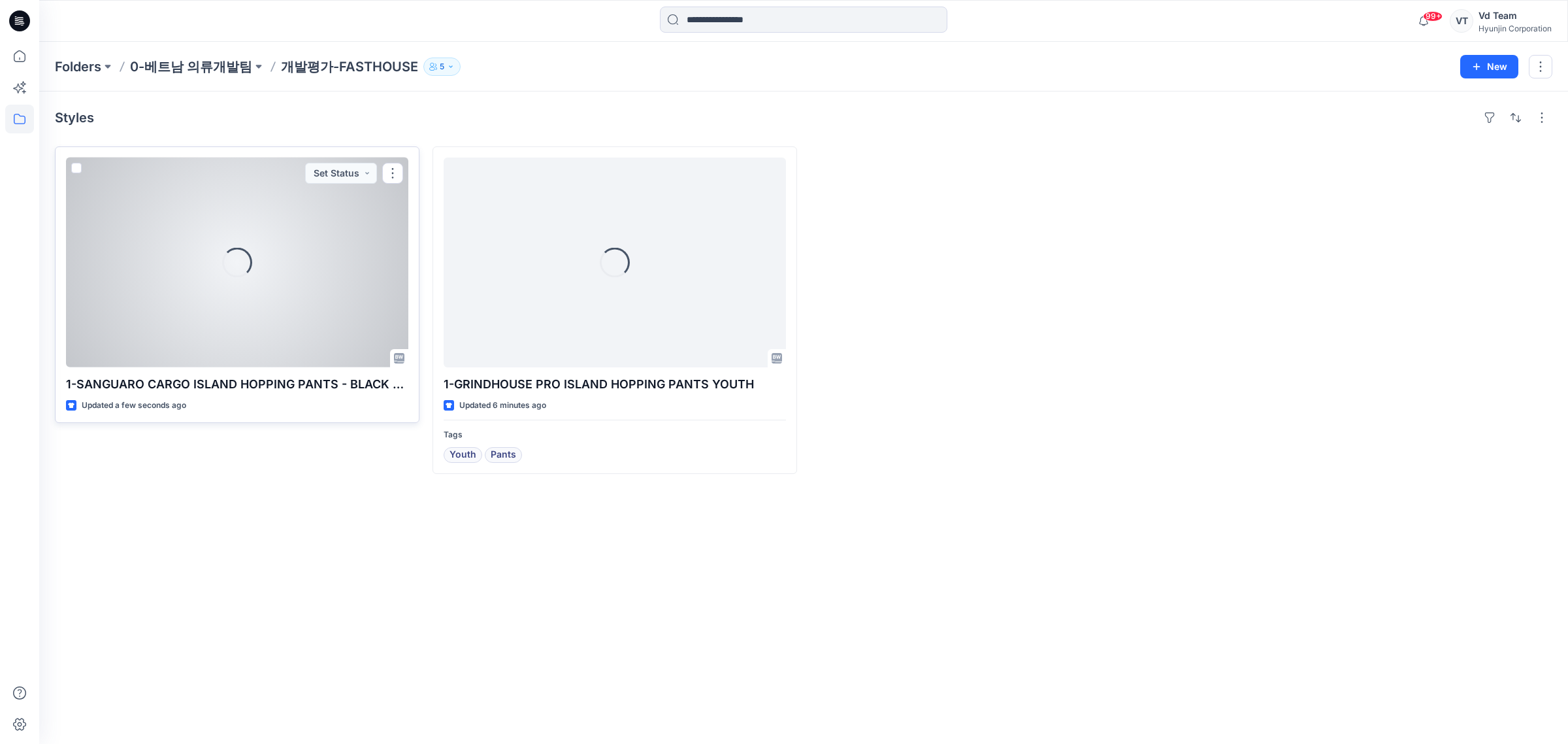
click at [288, 322] on div "Loading..." at bounding box center [237, 262] width 342 height 210
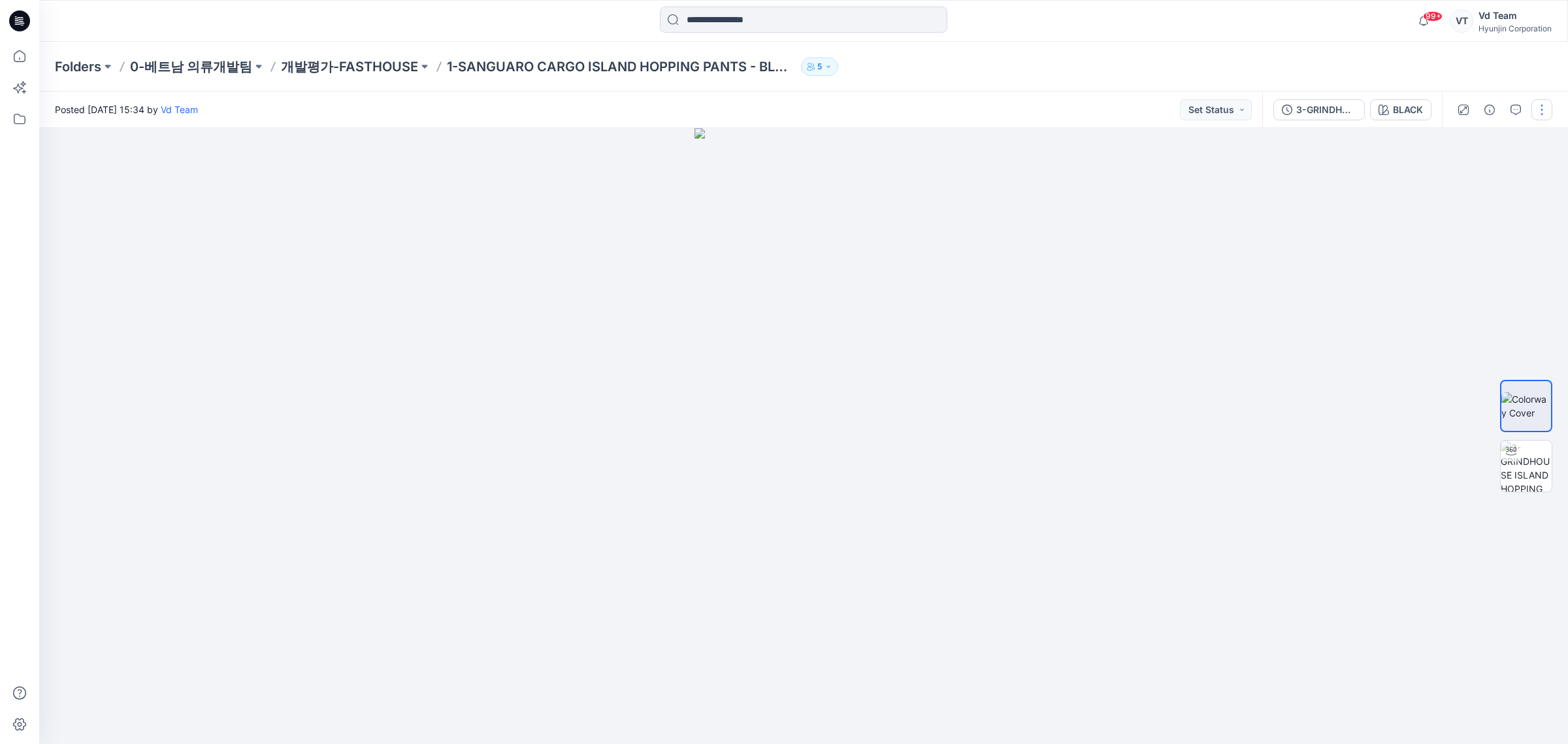
click at [1544, 109] on button "button" at bounding box center [1543, 110] width 21 height 21
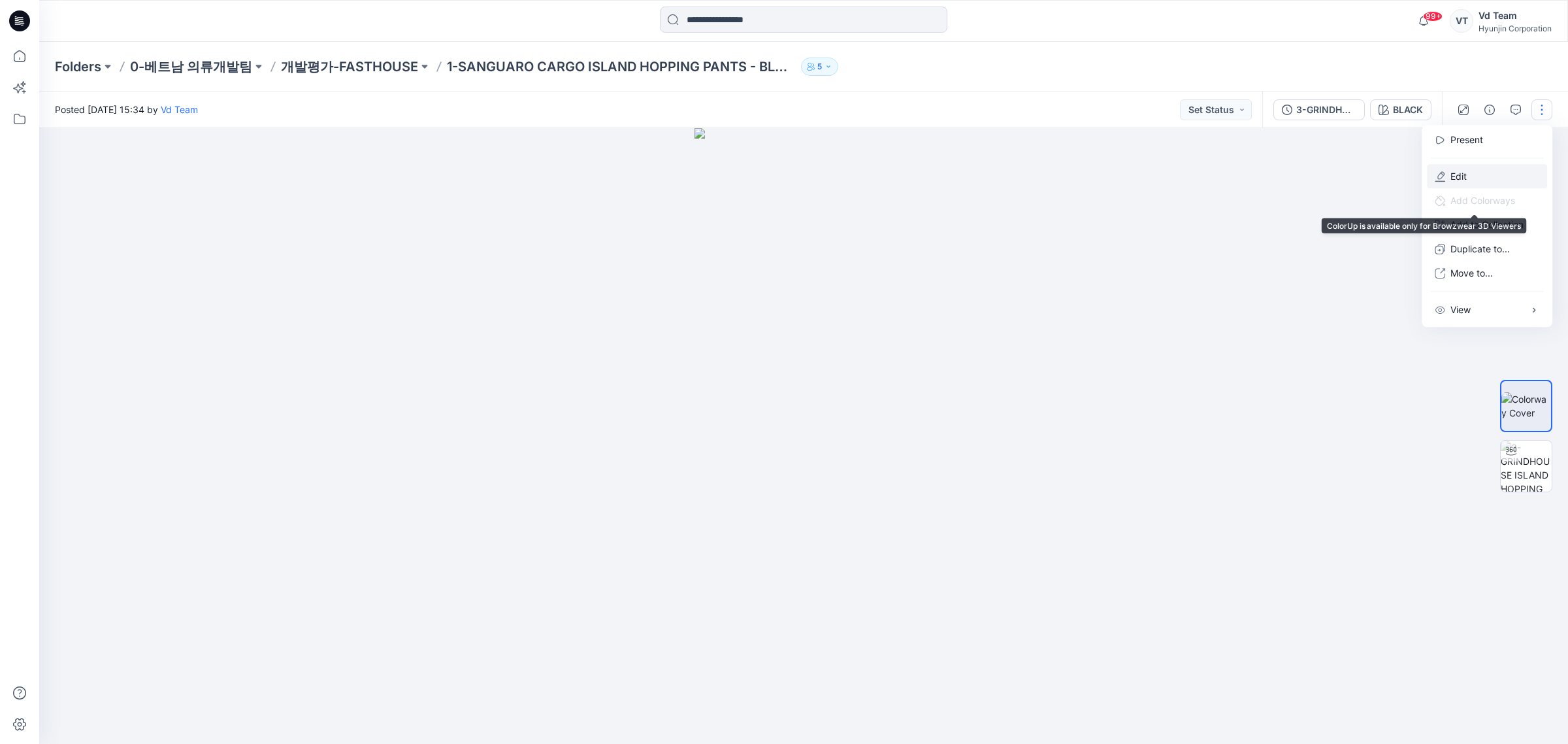
click at [1470, 175] on button "Edit" at bounding box center [1487, 176] width 120 height 24
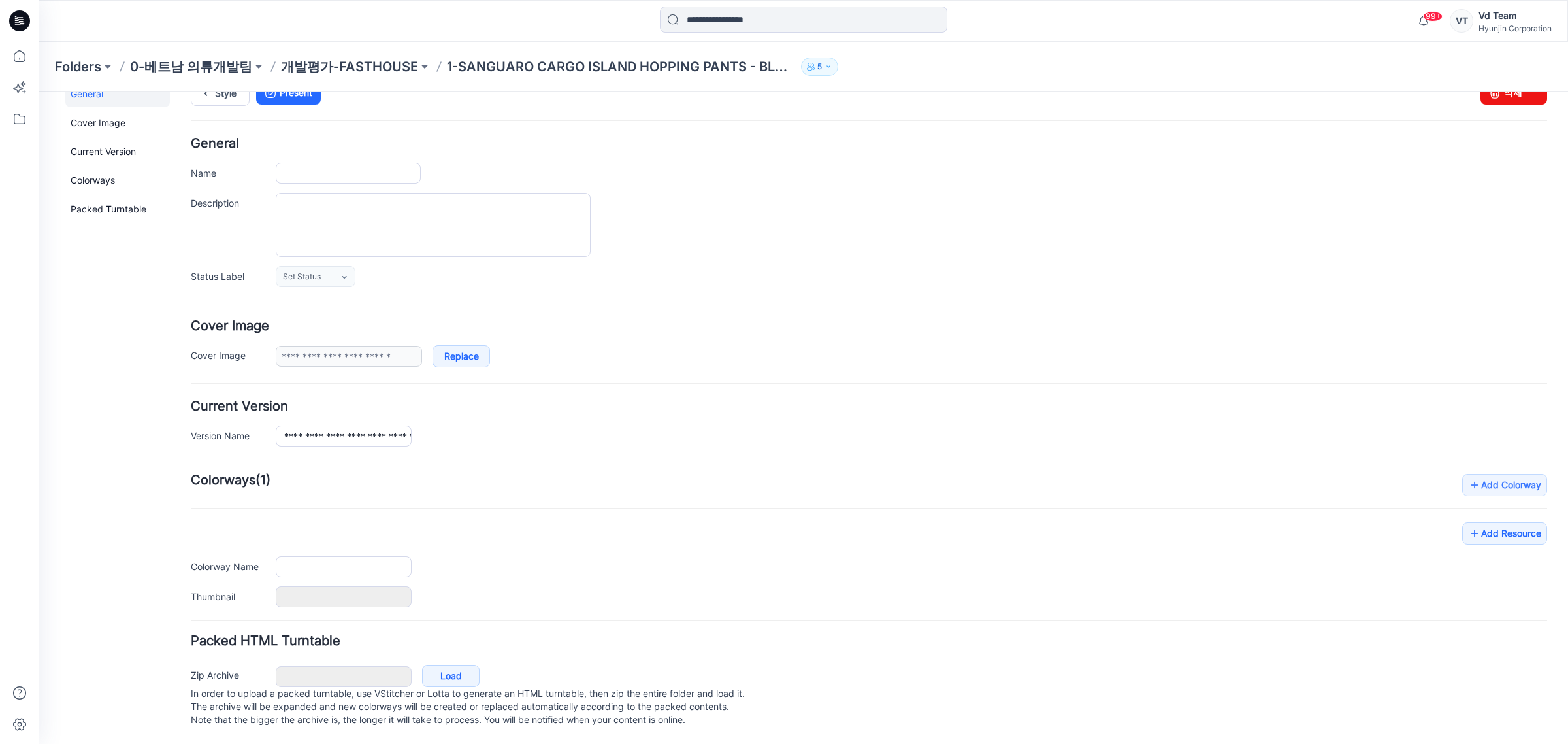
type input "**********"
type input "*****"
type input "**********"
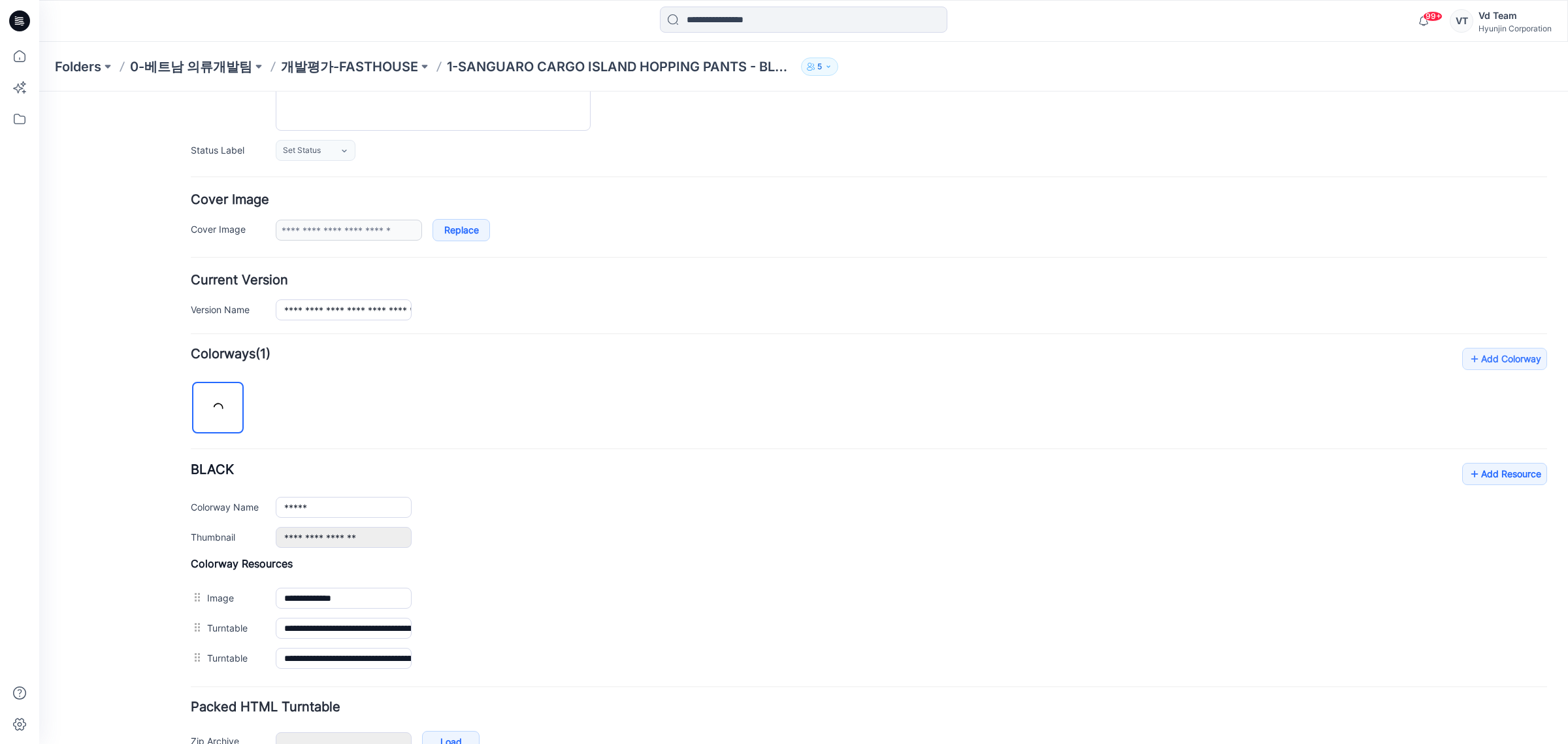
scroll to position [236, 0]
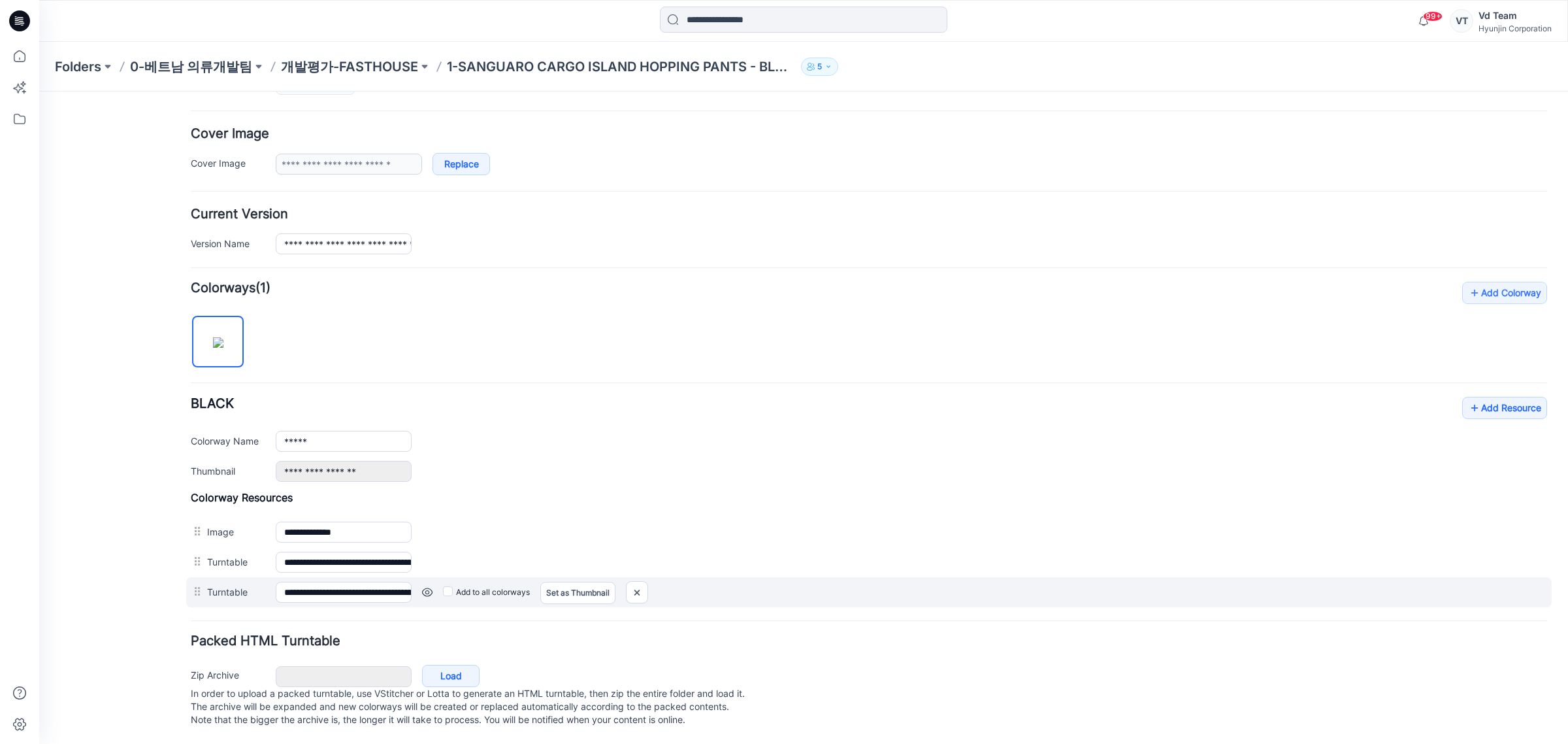
drag, startPoint x: 197, startPoint y: 530, endPoint x: 199, endPoint y: 589, distance: 59.0
click at [199, 589] on div "**********" at bounding box center [869, 549] width 1357 height 117
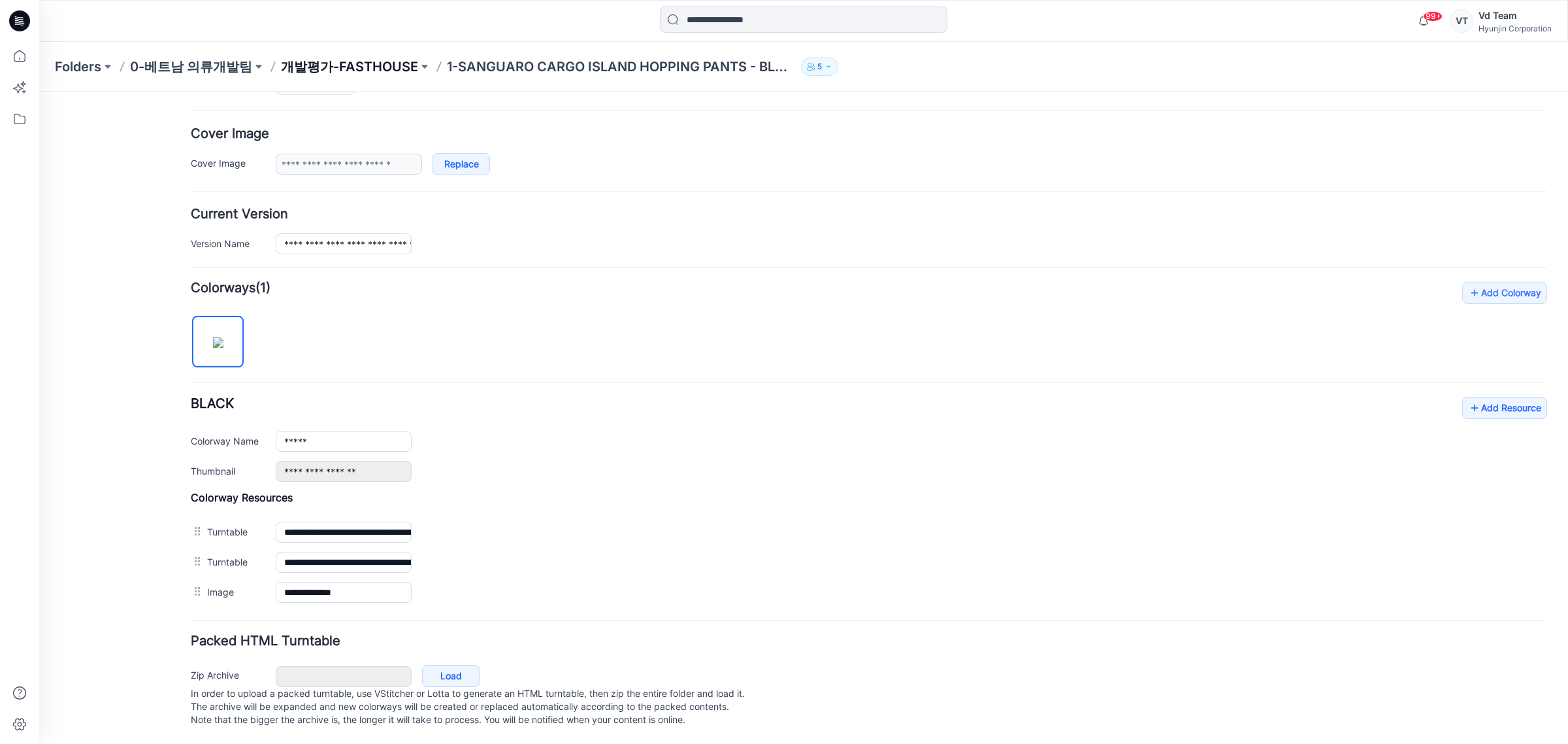
click at [363, 70] on p "개발평가-FASTHOUSE" at bounding box center [349, 66] width 137 height 18
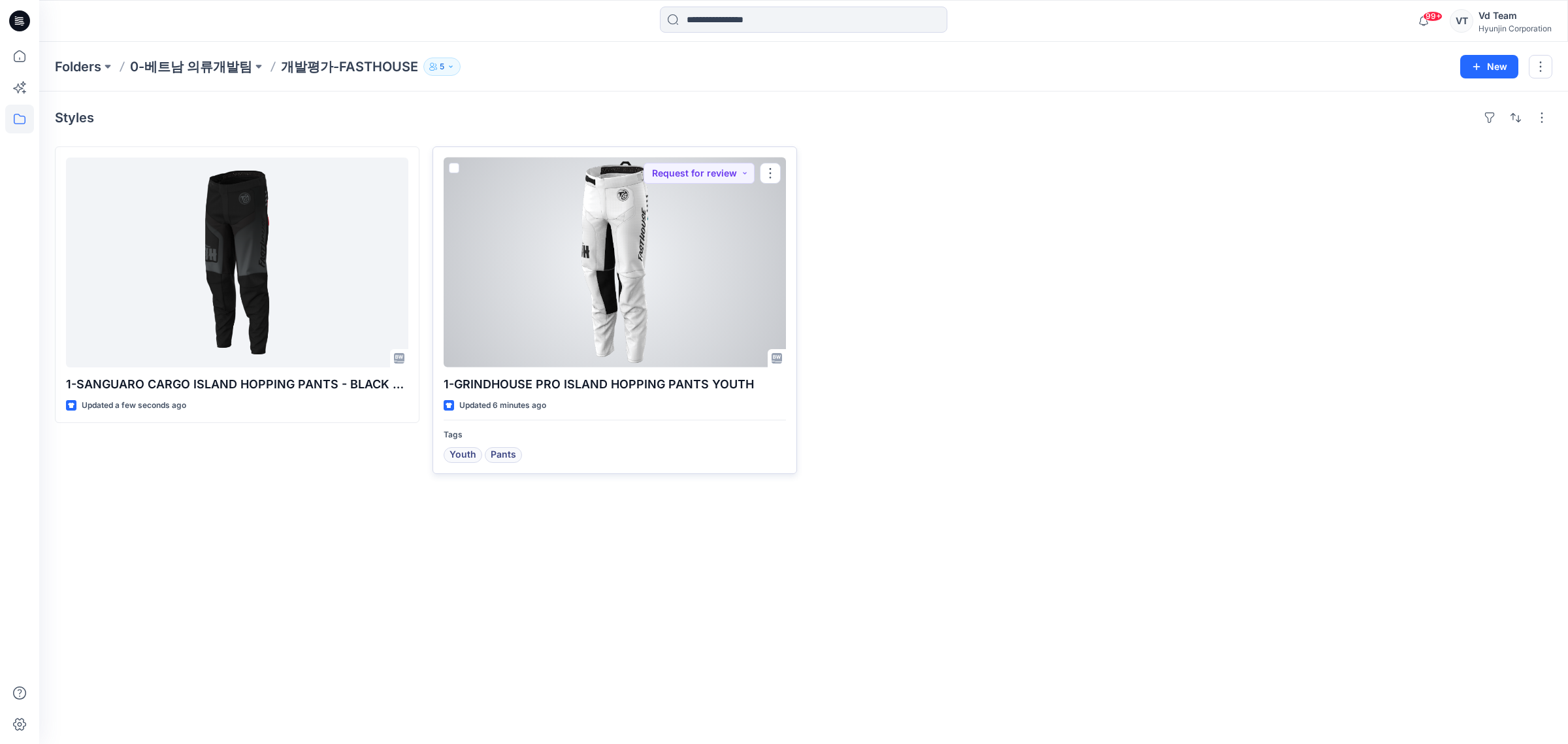
click at [696, 302] on div at bounding box center [615, 262] width 342 height 210
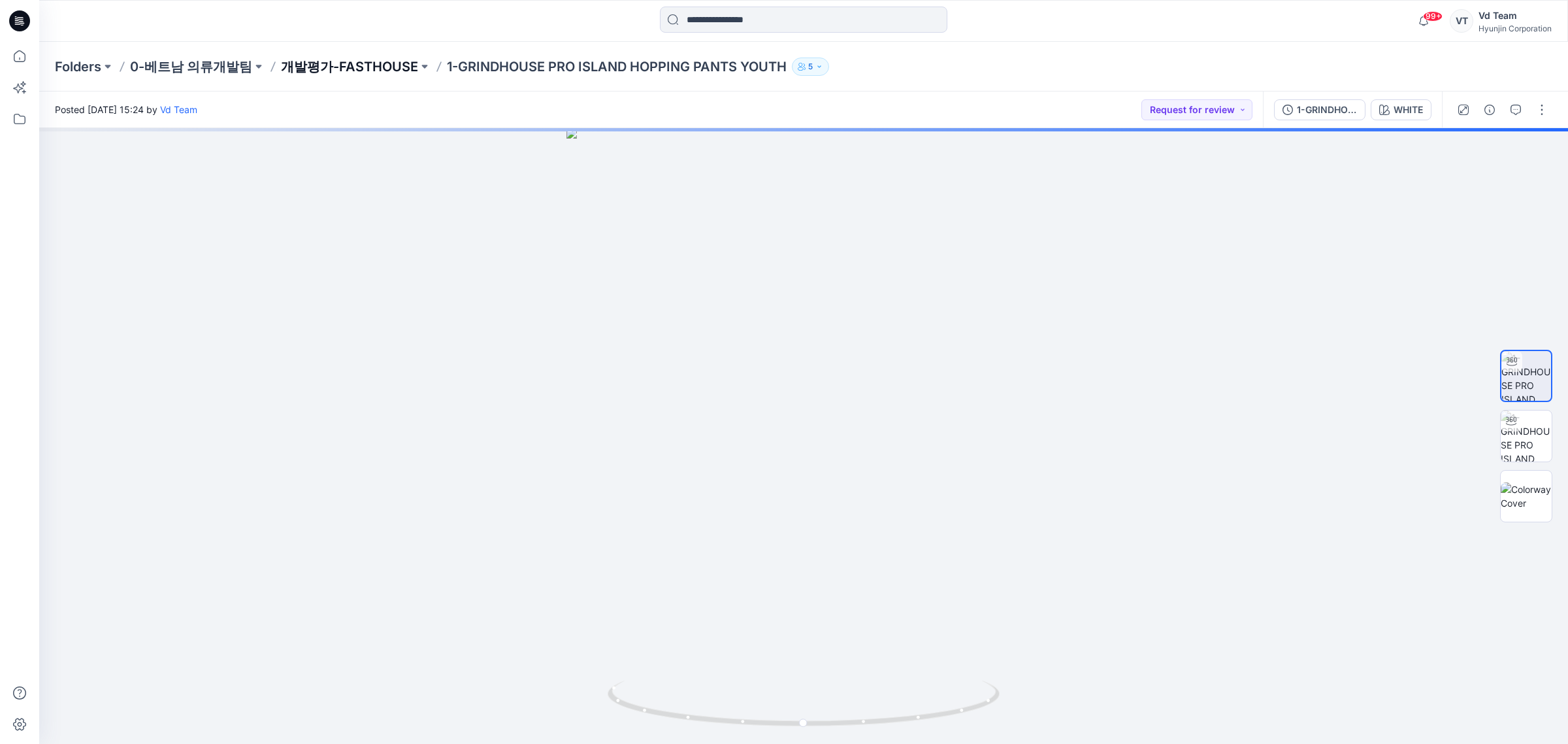
click at [353, 60] on p "개발평가-FASTHOUSE" at bounding box center [349, 66] width 137 height 18
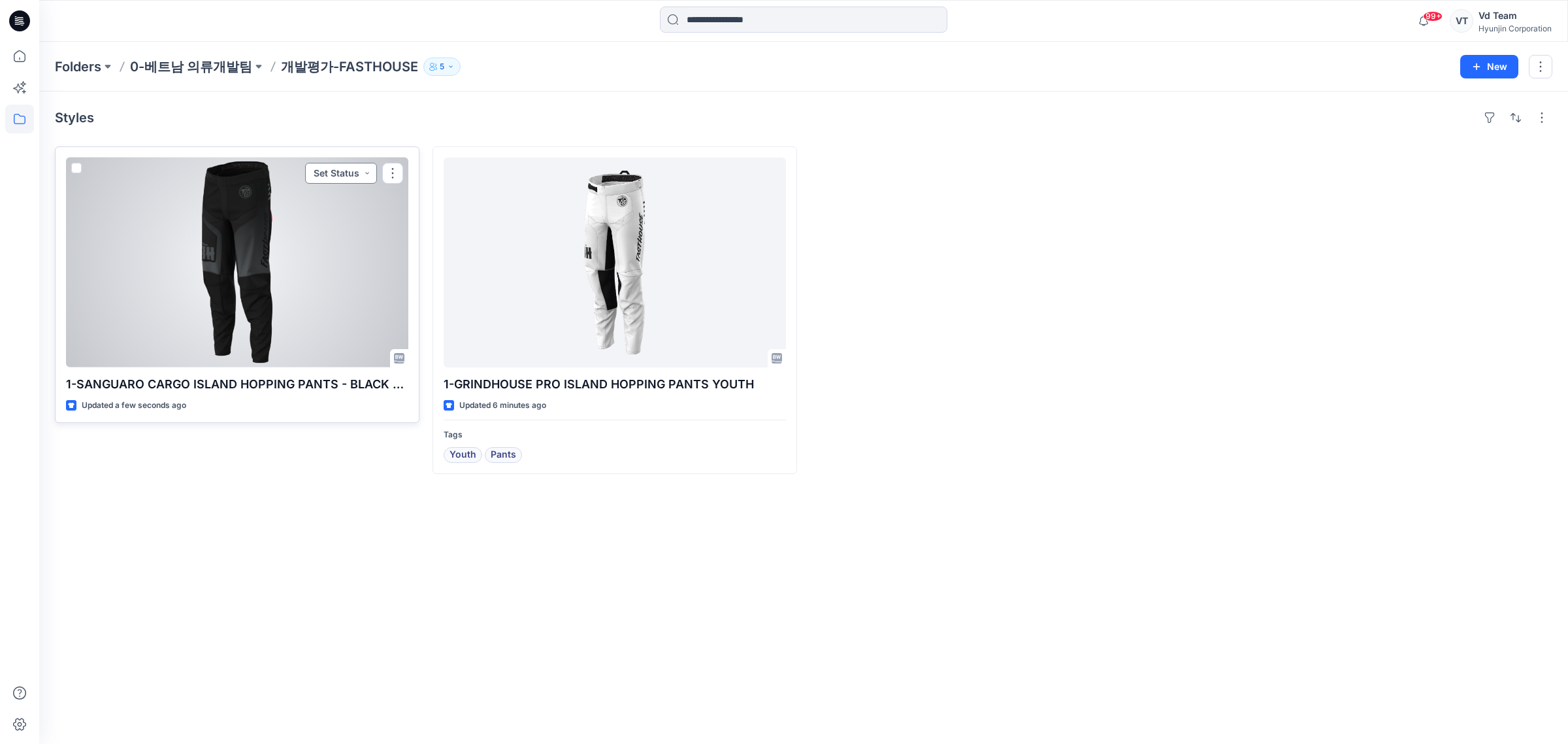
click at [341, 163] on button "Set Status" at bounding box center [341, 173] width 72 height 21
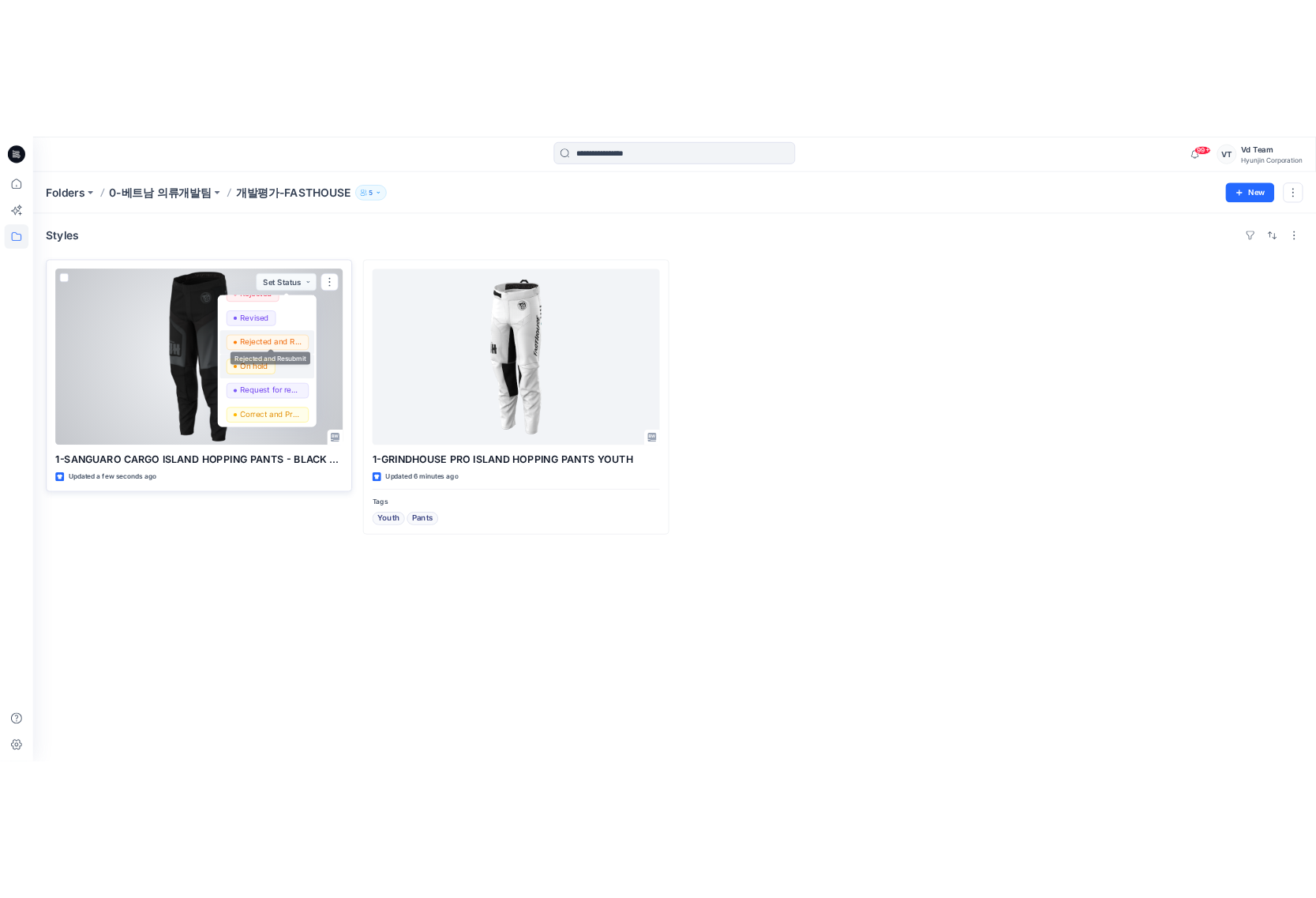
scroll to position [198, 0]
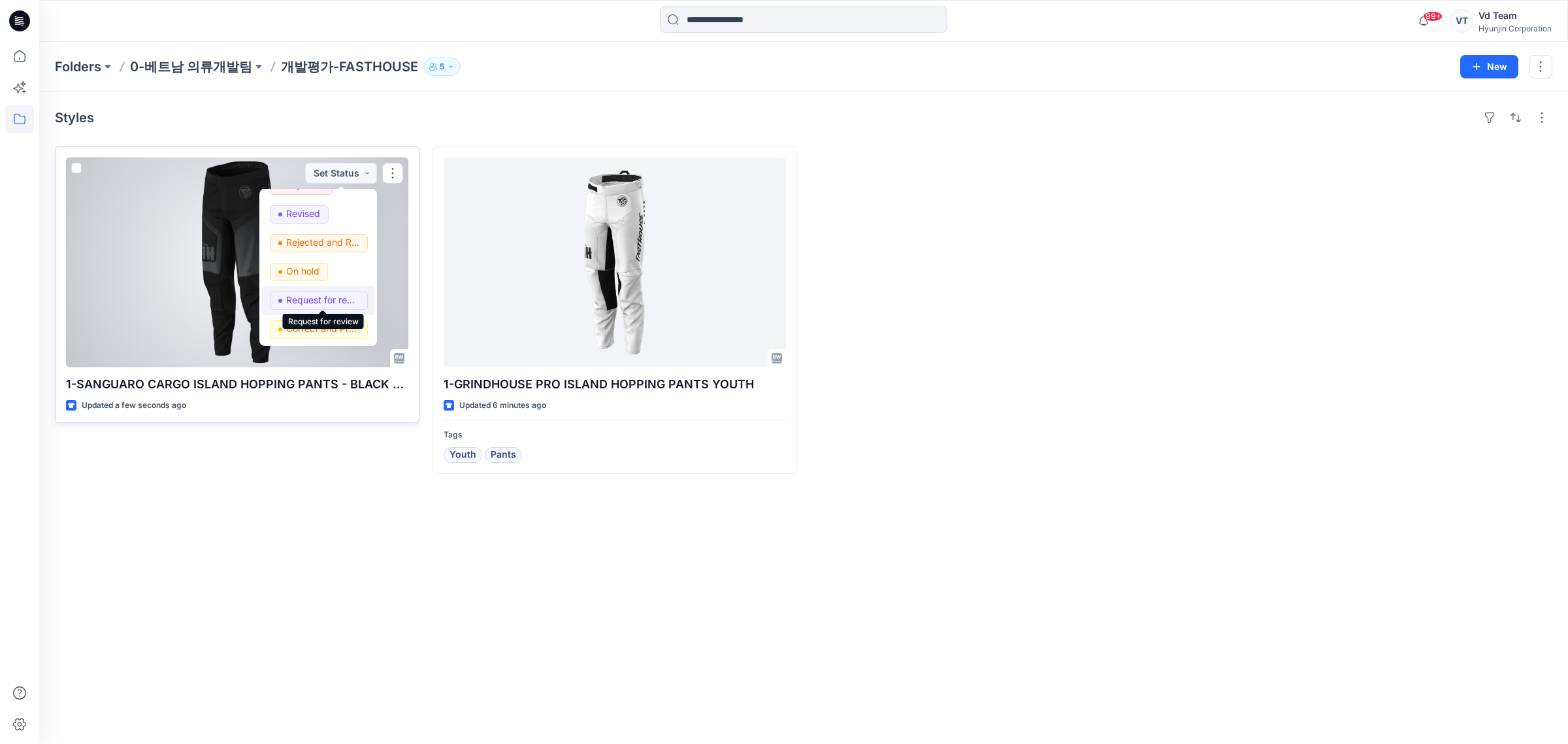
click at [321, 301] on p "Request for review" at bounding box center [323, 300] width 74 height 17
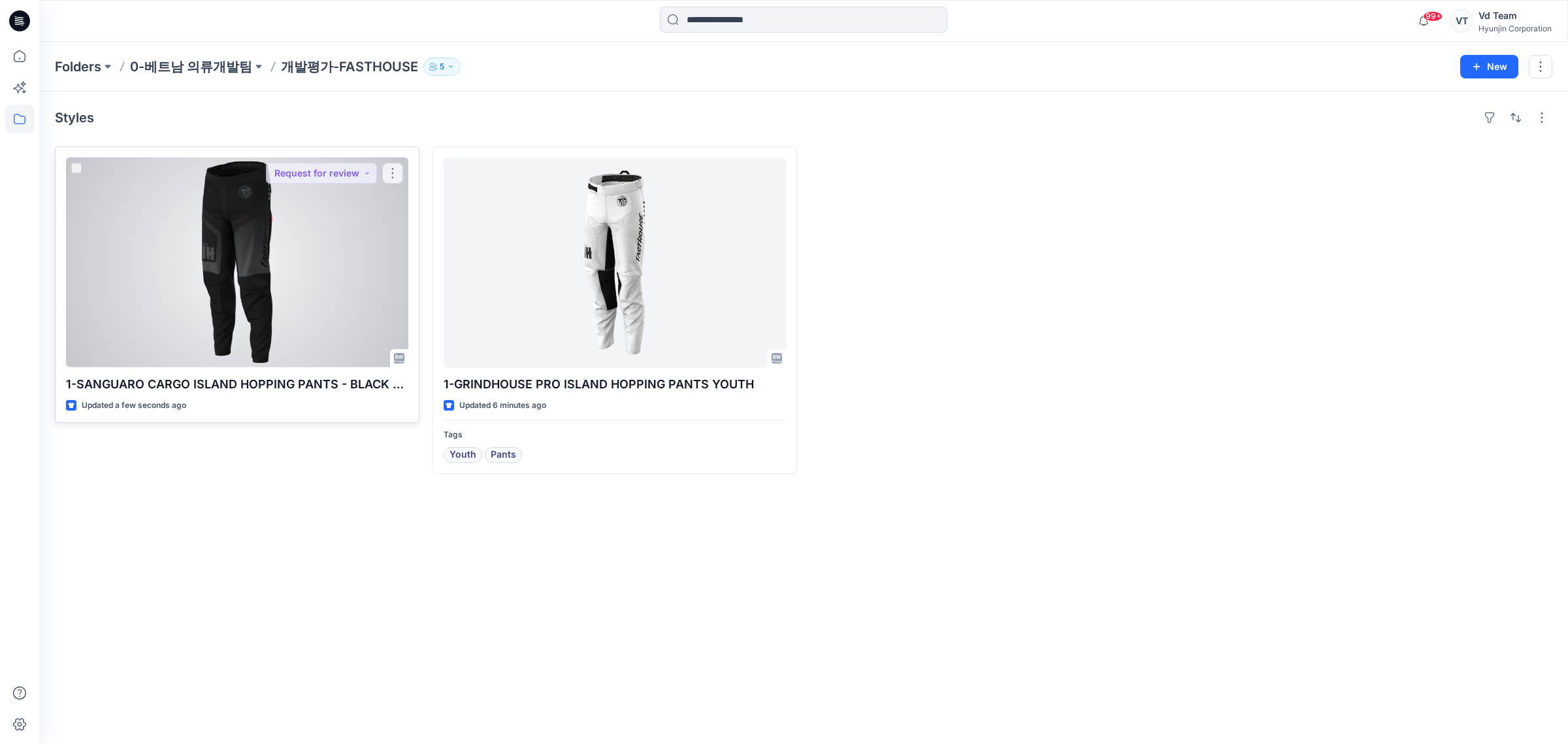
click at [208, 260] on div at bounding box center [237, 262] width 342 height 210
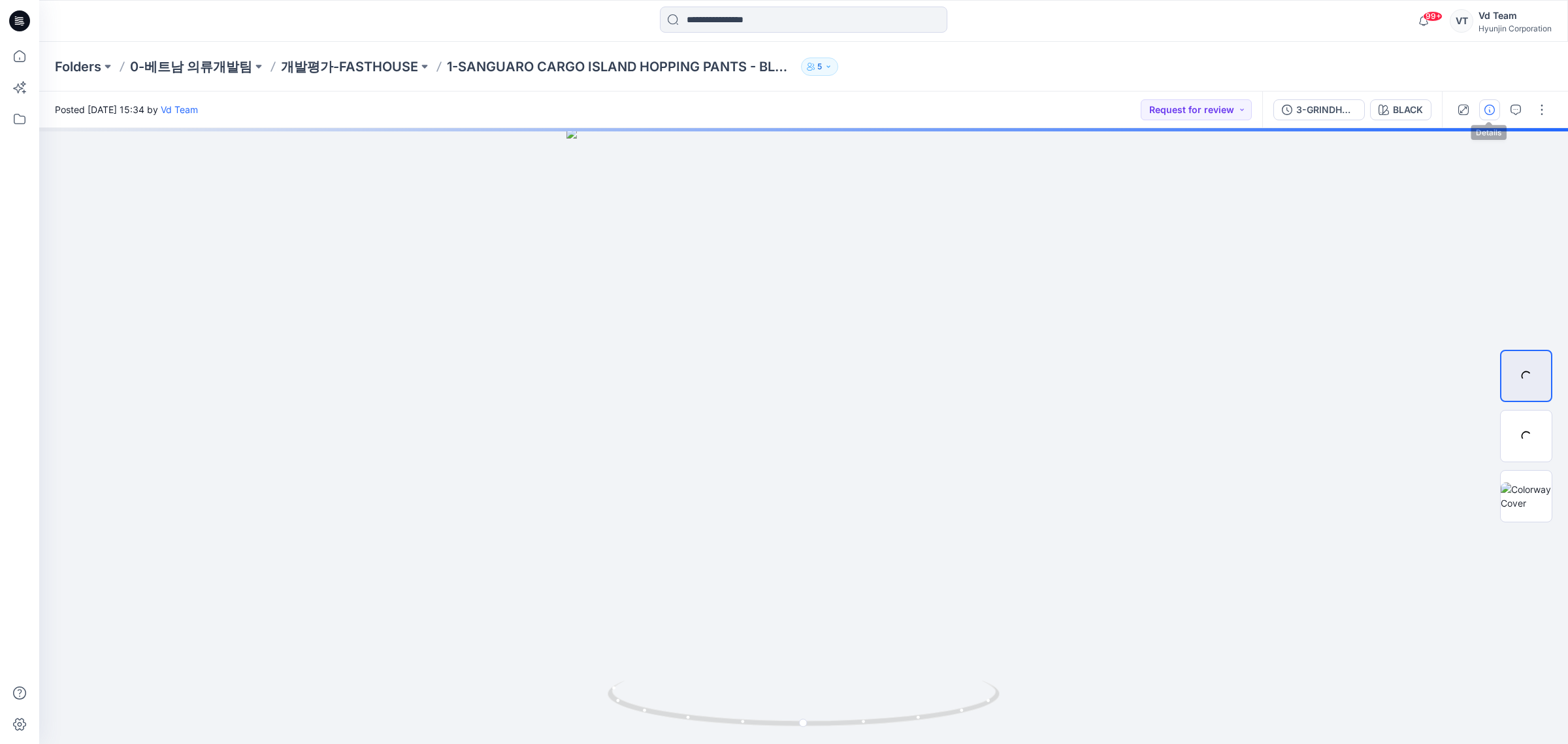
click at [1494, 106] on button "button" at bounding box center [1490, 110] width 21 height 21
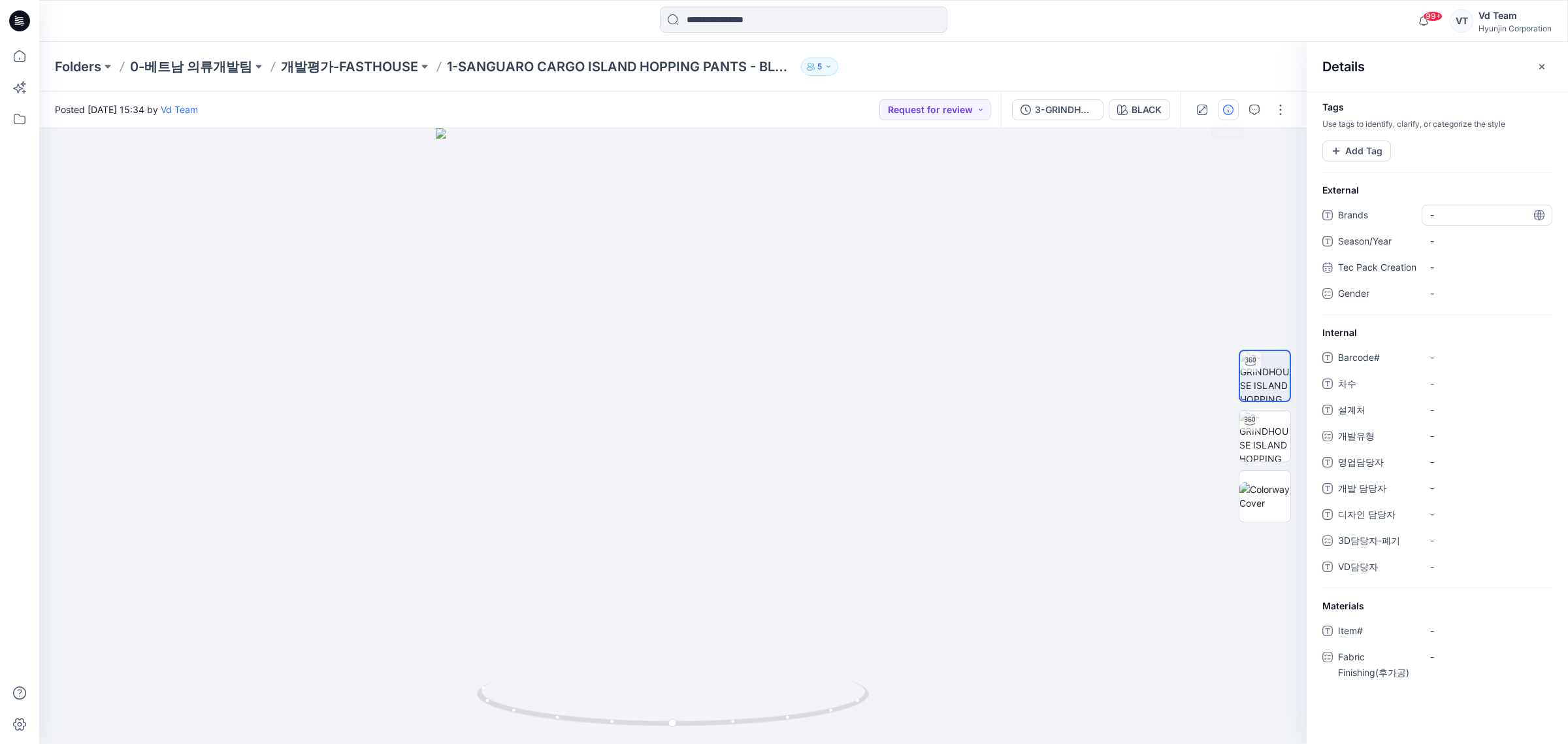
click at [1455, 218] on span "-" at bounding box center [1487, 214] width 114 height 13
click at [1381, 161] on div at bounding box center [1438, 172] width 262 height 22
click at [1379, 160] on button "Add Tag" at bounding box center [1357, 151] width 69 height 21
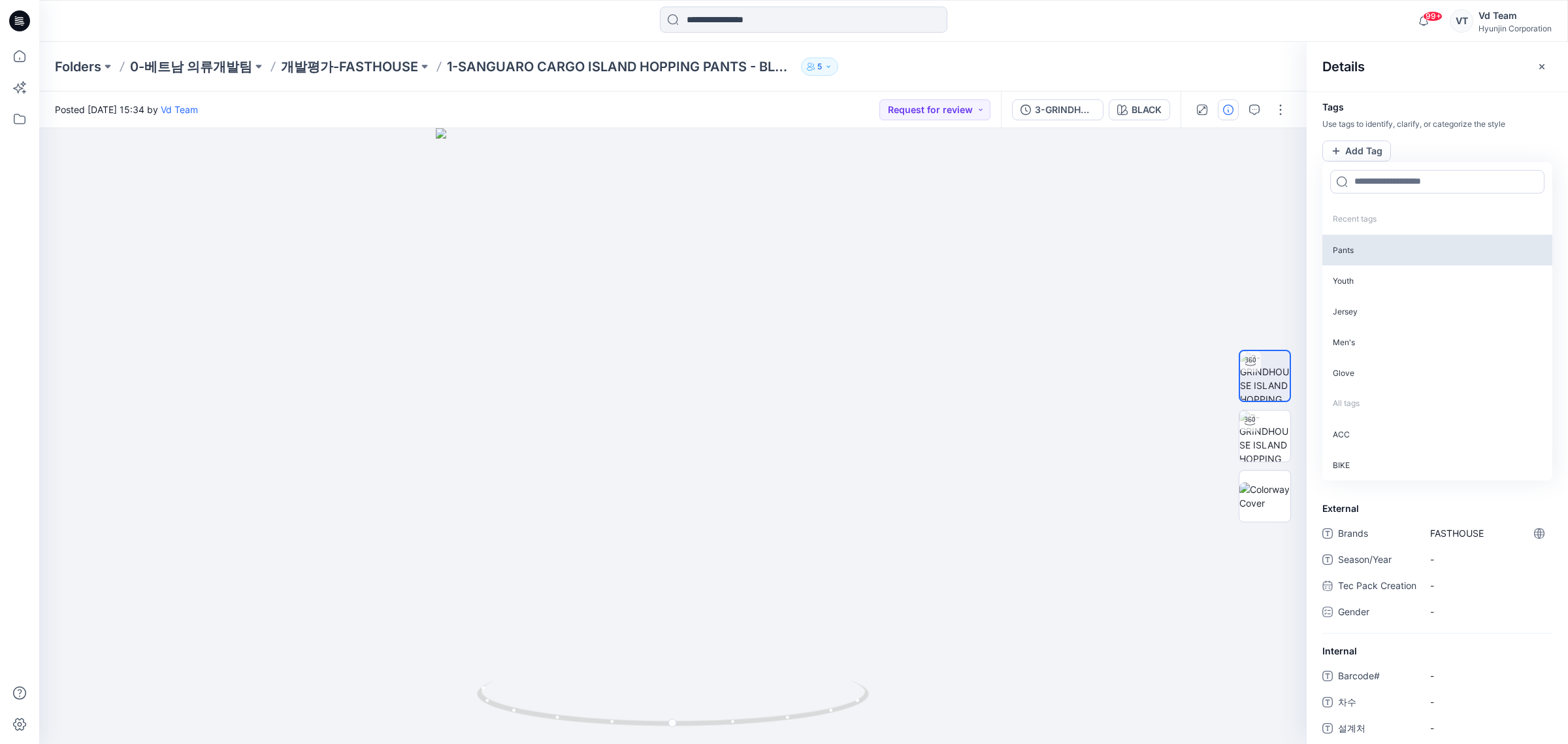
click at [1379, 256] on p "Pants" at bounding box center [1437, 250] width 230 height 30
click at [1362, 302] on p "Men's" at bounding box center [1437, 310] width 230 height 30
click at [1425, 108] on h4 "Tags" at bounding box center [1438, 107] width 262 height 11
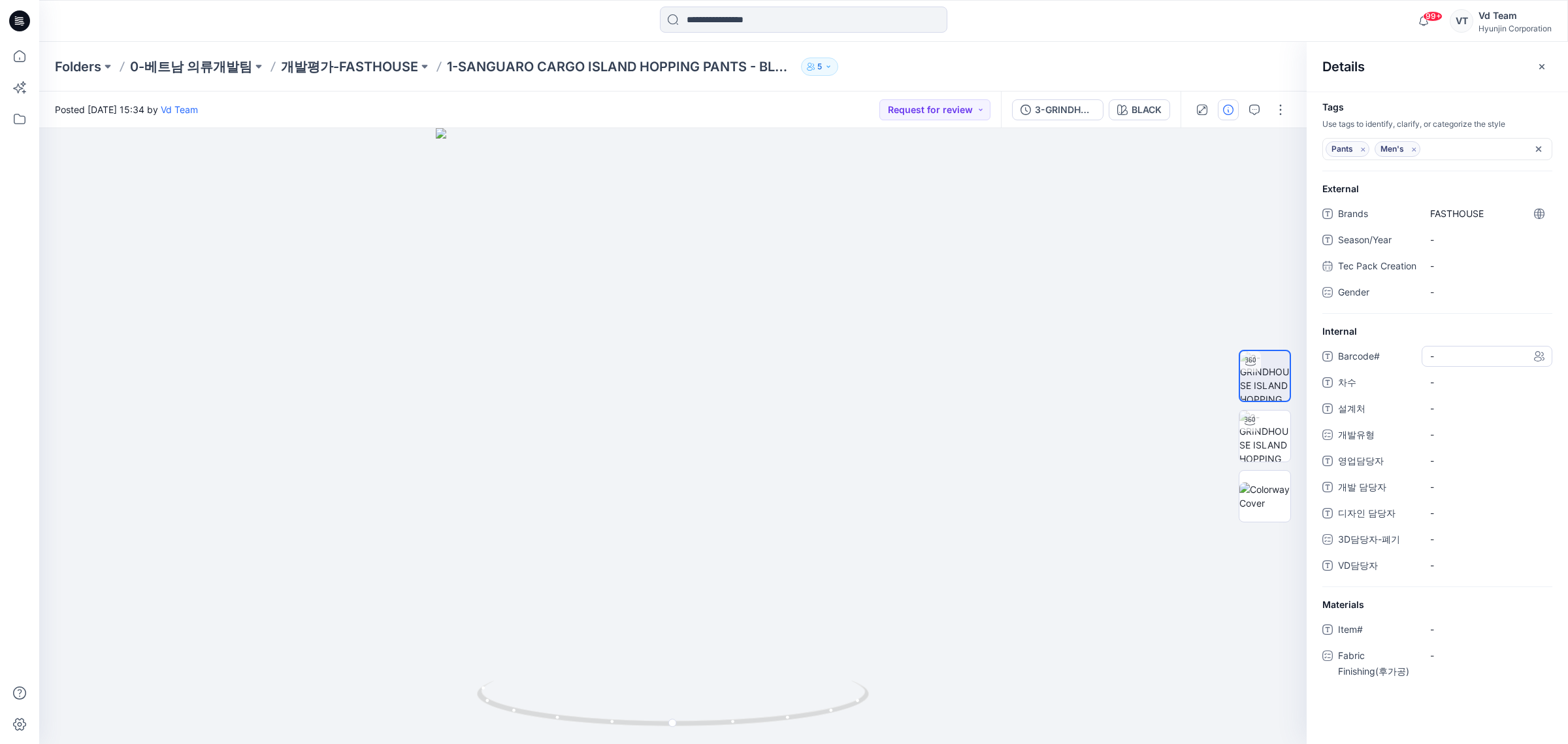
click at [1434, 363] on span "-" at bounding box center [1487, 356] width 114 height 13
type textarea "*********"
click at [1474, 239] on span "-" at bounding box center [1487, 239] width 114 height 13
type textarea "**"
click at [1468, 277] on div "-" at bounding box center [1487, 266] width 131 height 21
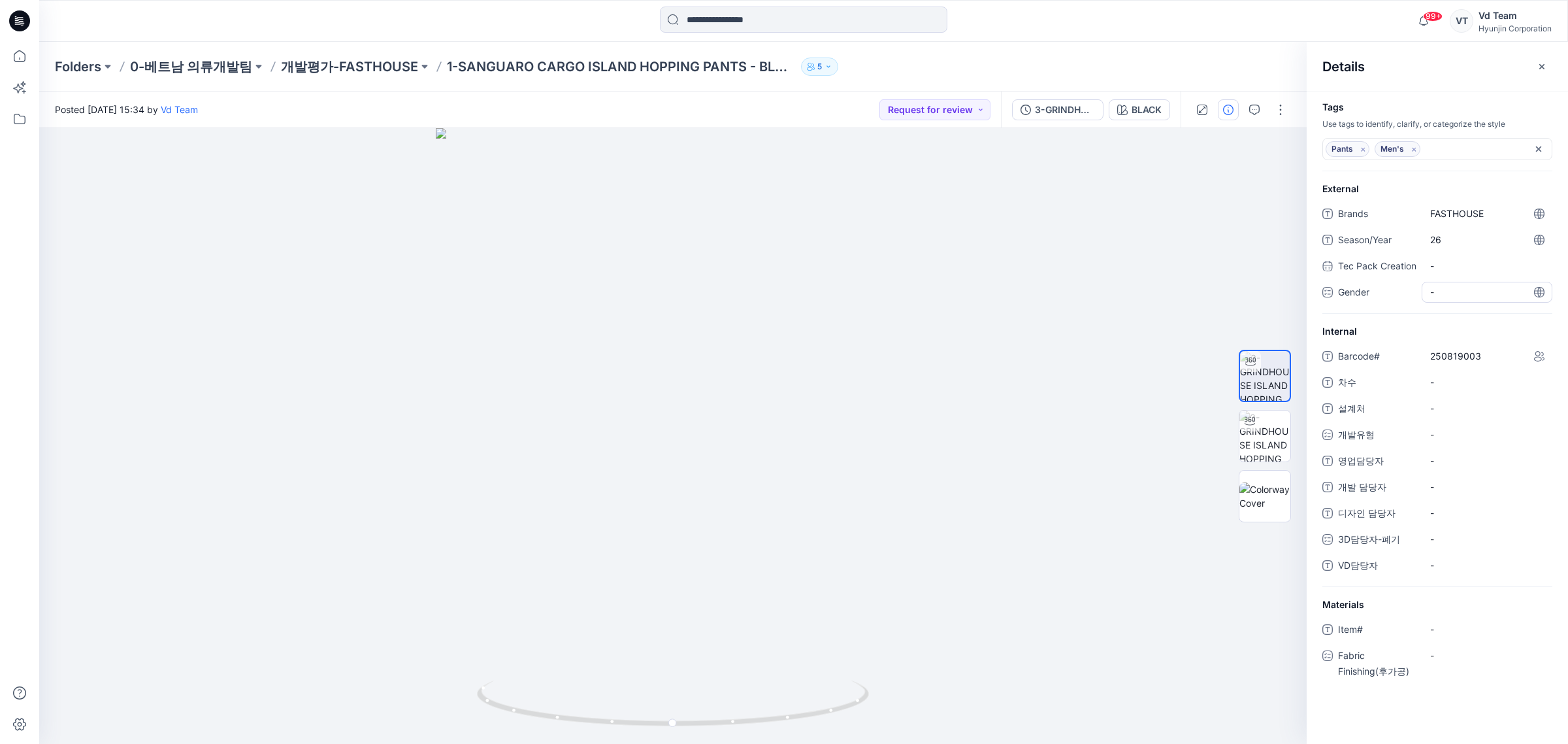
click at [1461, 301] on div "-" at bounding box center [1487, 292] width 131 height 21
click at [1455, 329] on label "Male" at bounding box center [1487, 321] width 110 height 16
click at [1393, 315] on div "Brands FASTHOUSE Season/Year 26 Tec Pack Creation - Gender Male Male Female" at bounding box center [1437, 259] width 230 height 112
click at [1515, 396] on span "-" at bounding box center [1487, 395] width 114 height 13
type textarea "*"
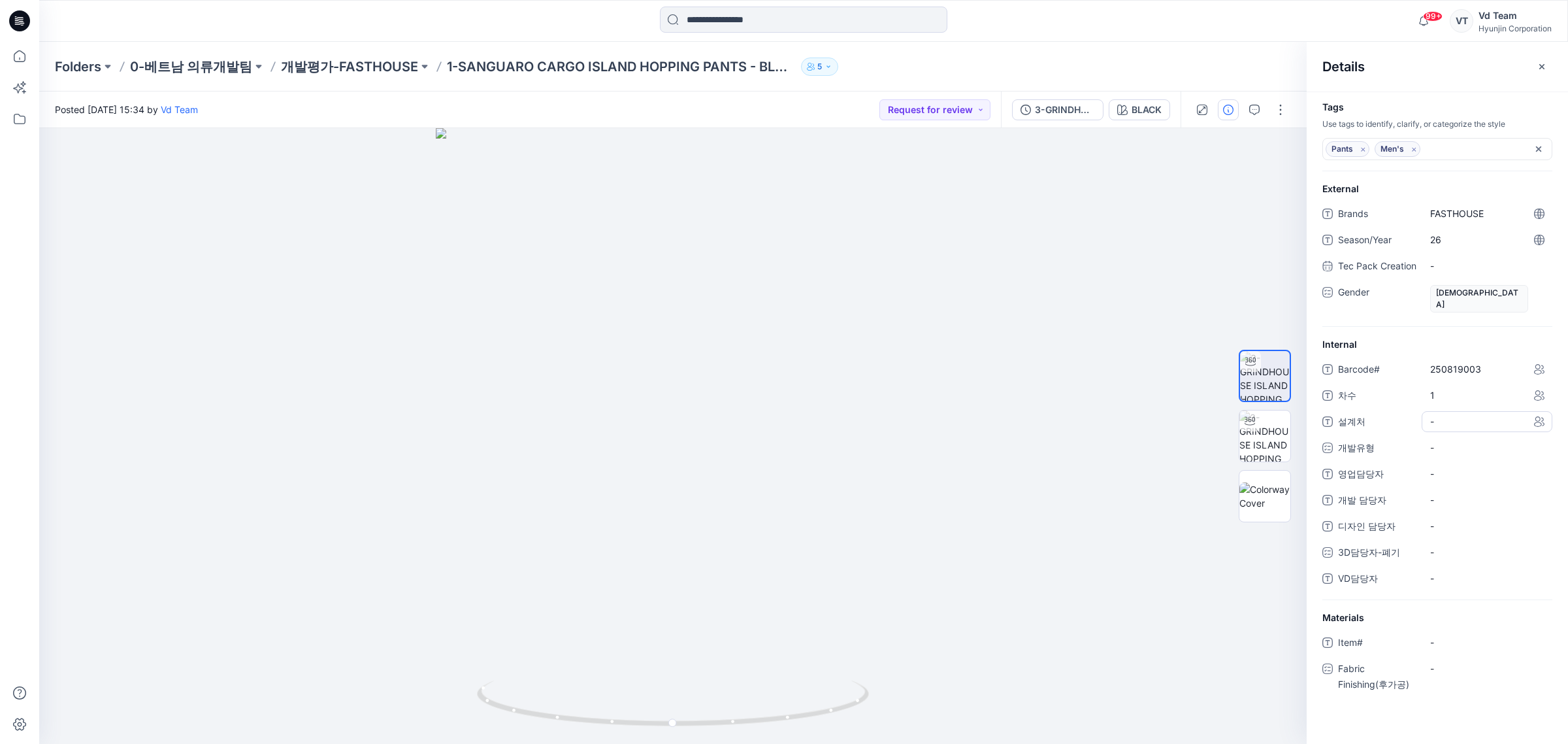
click at [1468, 417] on div "-" at bounding box center [1487, 422] width 131 height 21
type textarea "****"
click at [1478, 579] on span "-" at bounding box center [1487, 578] width 114 height 13
type textarea "**"
click at [1428, 501] on div "-" at bounding box center [1487, 500] width 131 height 21
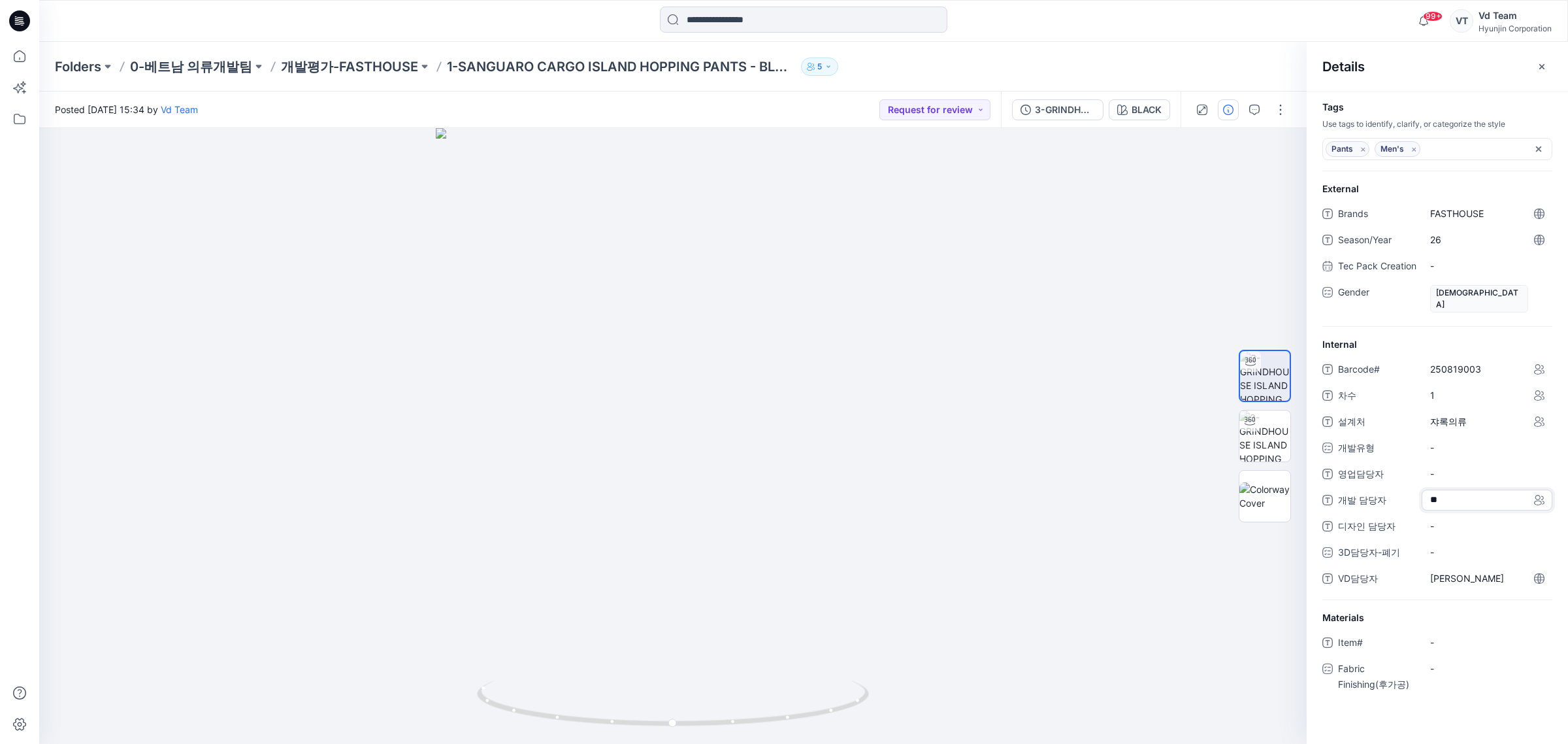
type textarea "***"
click at [1461, 502] on 담당자 "의희재" at bounding box center [1487, 499] width 114 height 13
click at [1461, 502] on textarea "***" at bounding box center [1487, 500] width 131 height 21
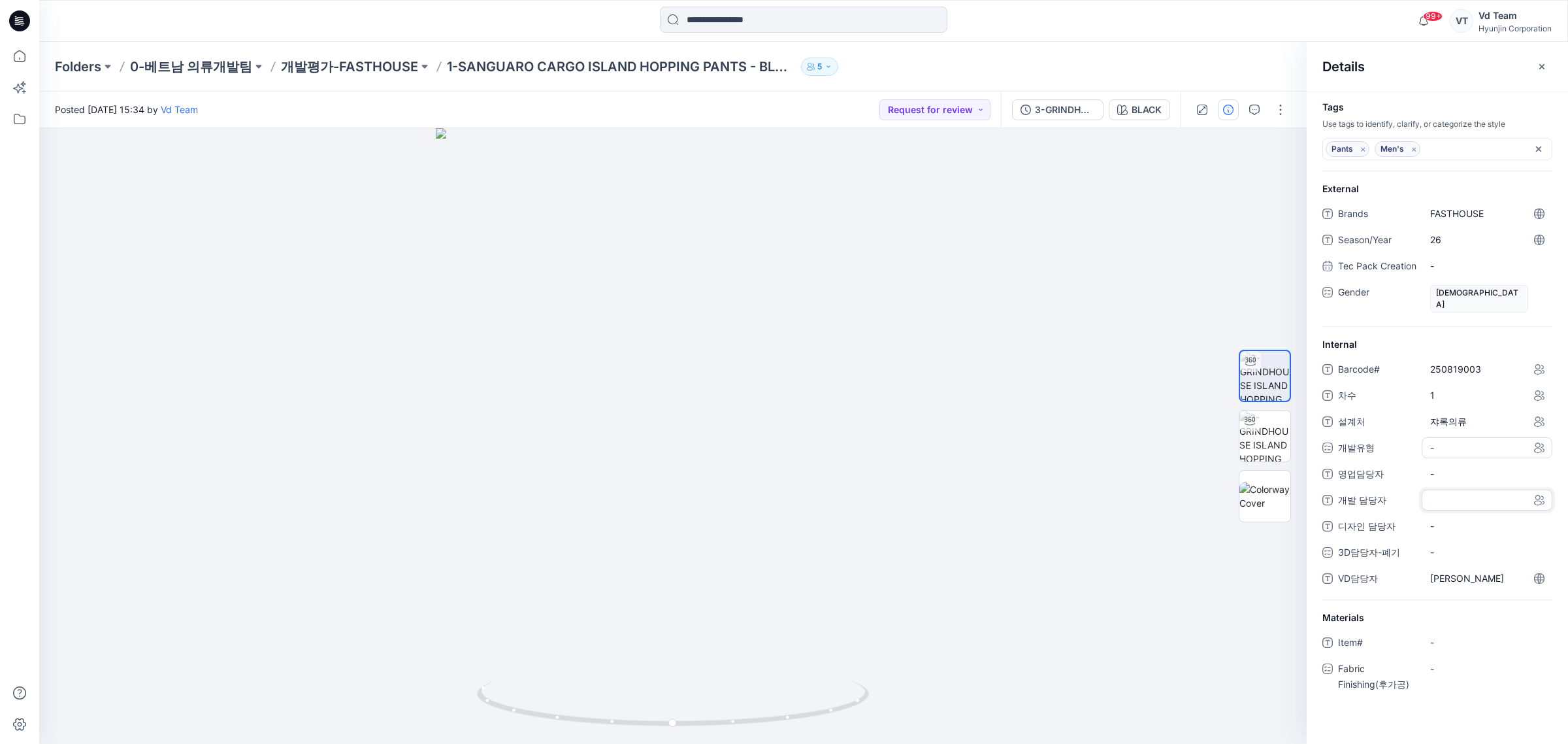
click at [1474, 449] on div "-" at bounding box center [1487, 448] width 131 height 21
click at [1436, 496] on div "CW" at bounding box center [1487, 502] width 125 height 26
click at [1350, 482] on span "영업담당자" at bounding box center [1377, 475] width 78 height 18
click at [1457, 449] on div "-" at bounding box center [1487, 448] width 131 height 21
click at [1472, 504] on div "CW" at bounding box center [1487, 502] width 125 height 26
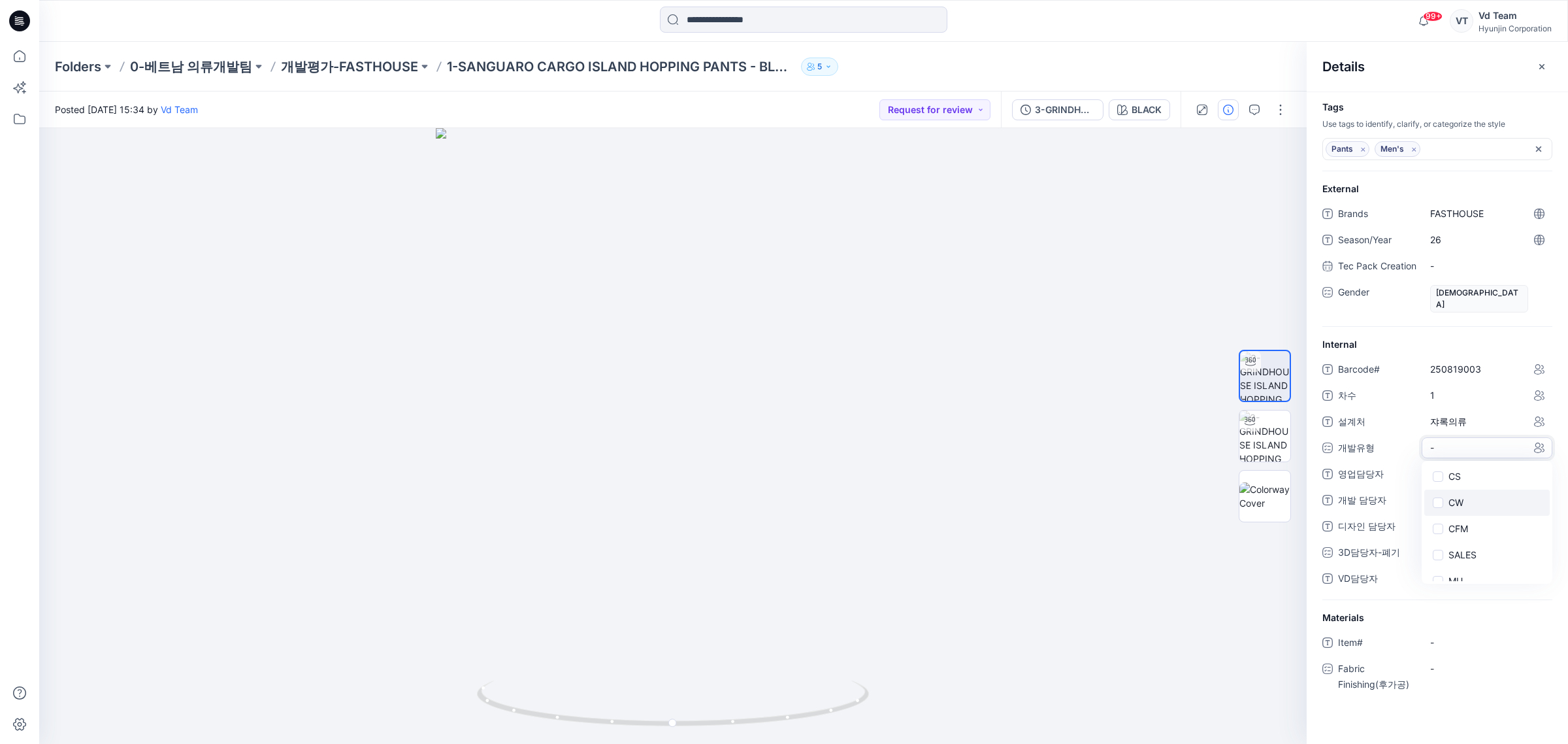
click at [1439, 501] on span at bounding box center [1438, 502] width 11 height 11
click at [1396, 498] on span "개발 담당자" at bounding box center [1377, 503] width 78 height 18
click at [1454, 482] on span "-" at bounding box center [1487, 475] width 114 height 13
type textarea "***"
click at [1478, 504] on 담당자 "-" at bounding box center [1487, 501] width 114 height 13
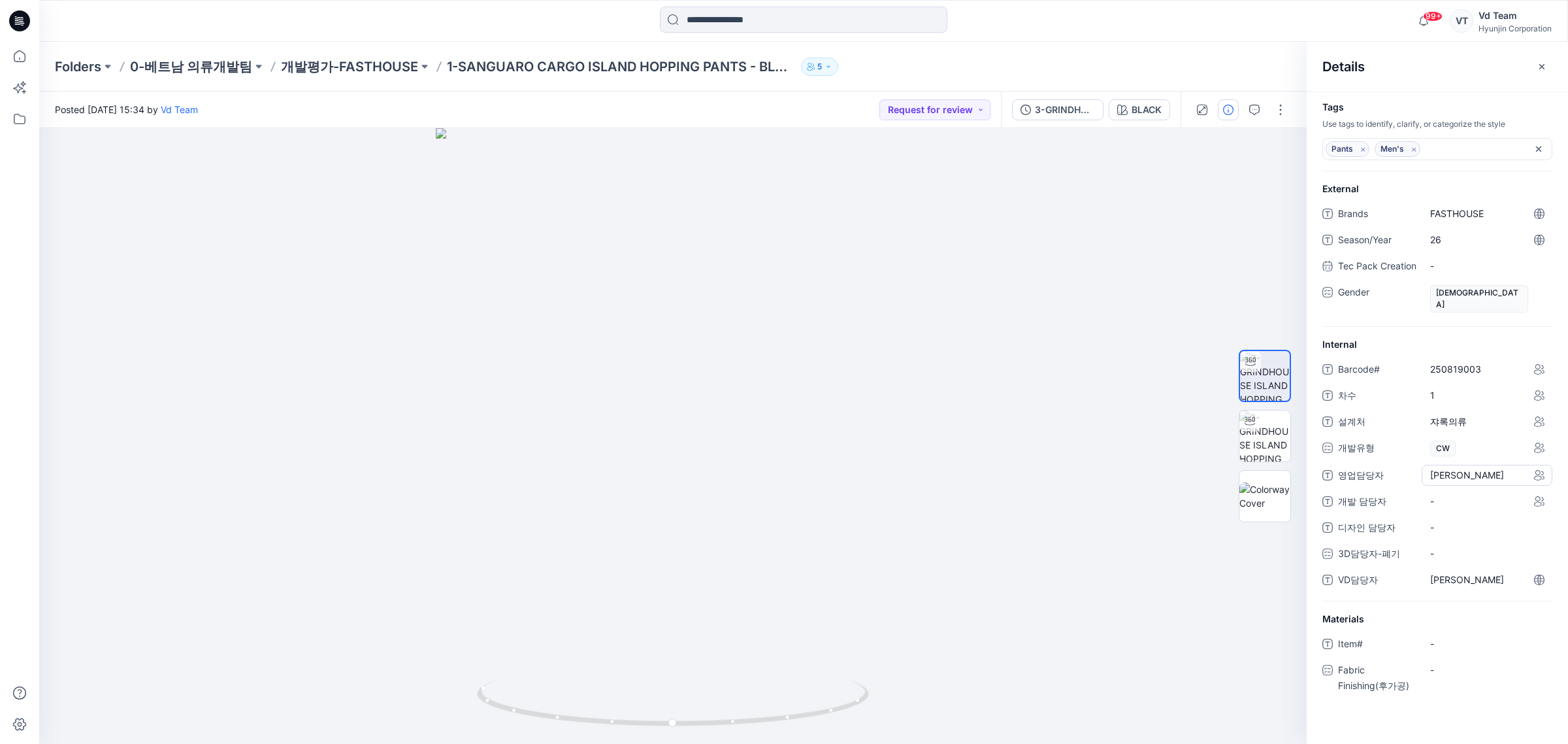
click at [1472, 480] on span "이희재" at bounding box center [1487, 475] width 114 height 13
click at [1468, 479] on textarea "***" at bounding box center [1487, 475] width 131 height 21
type textarea "******"
click at [1481, 475] on span "이희재이정은" at bounding box center [1487, 479] width 114 height 28
click at [1481, 475] on textarea "******" at bounding box center [1487, 475] width 131 height 21
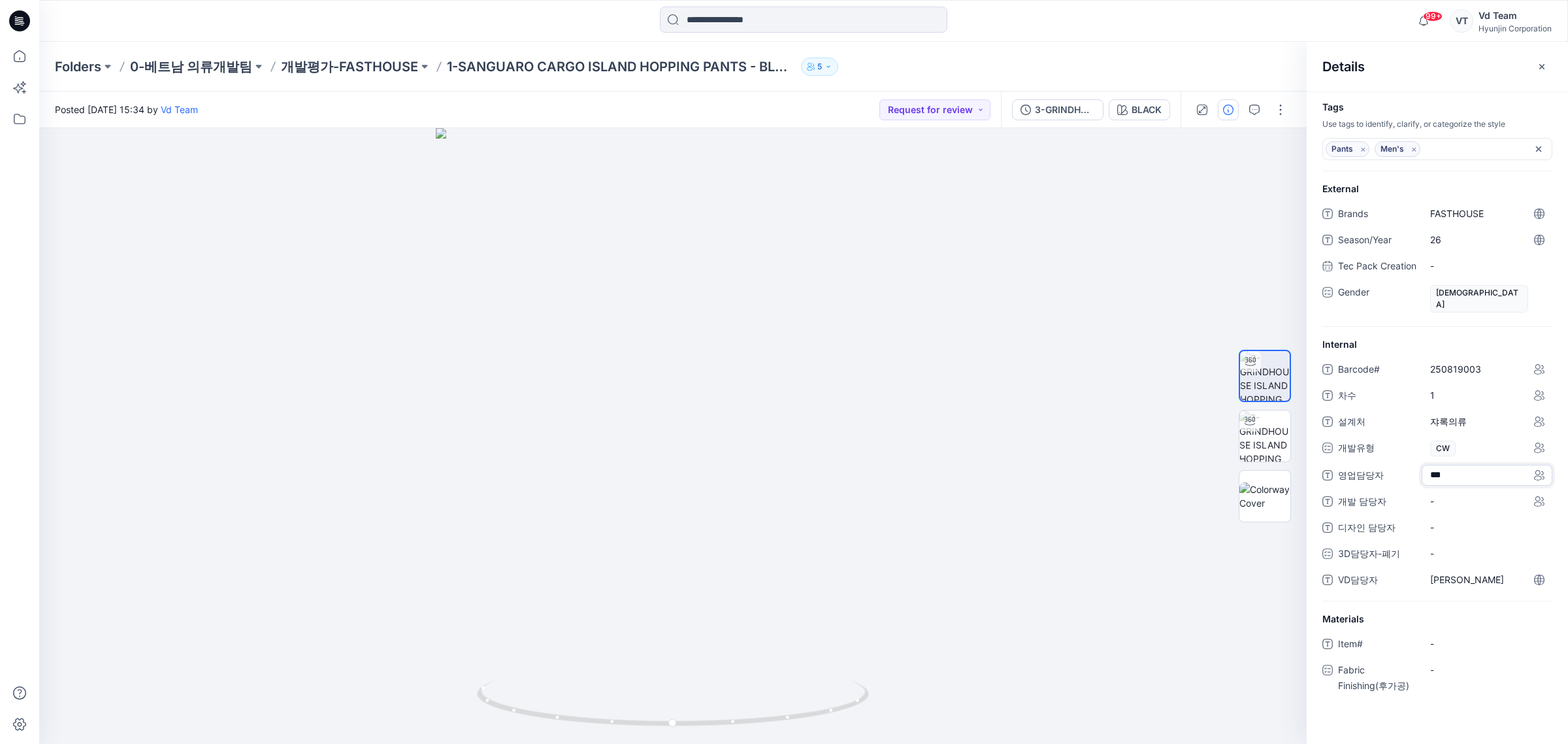
type textarea "***"
click at [301, 56] on div "Folders 0-베트남 의류개발팀 개발평가-FASTHOUSE 1-SANGUARO CARGO ISLAND HOPPING PANTS - BLAC…" at bounding box center [803, 66] width 1529 height 50
click at [291, 62] on p "개발평가-FASTHOUSE" at bounding box center [349, 66] width 137 height 18
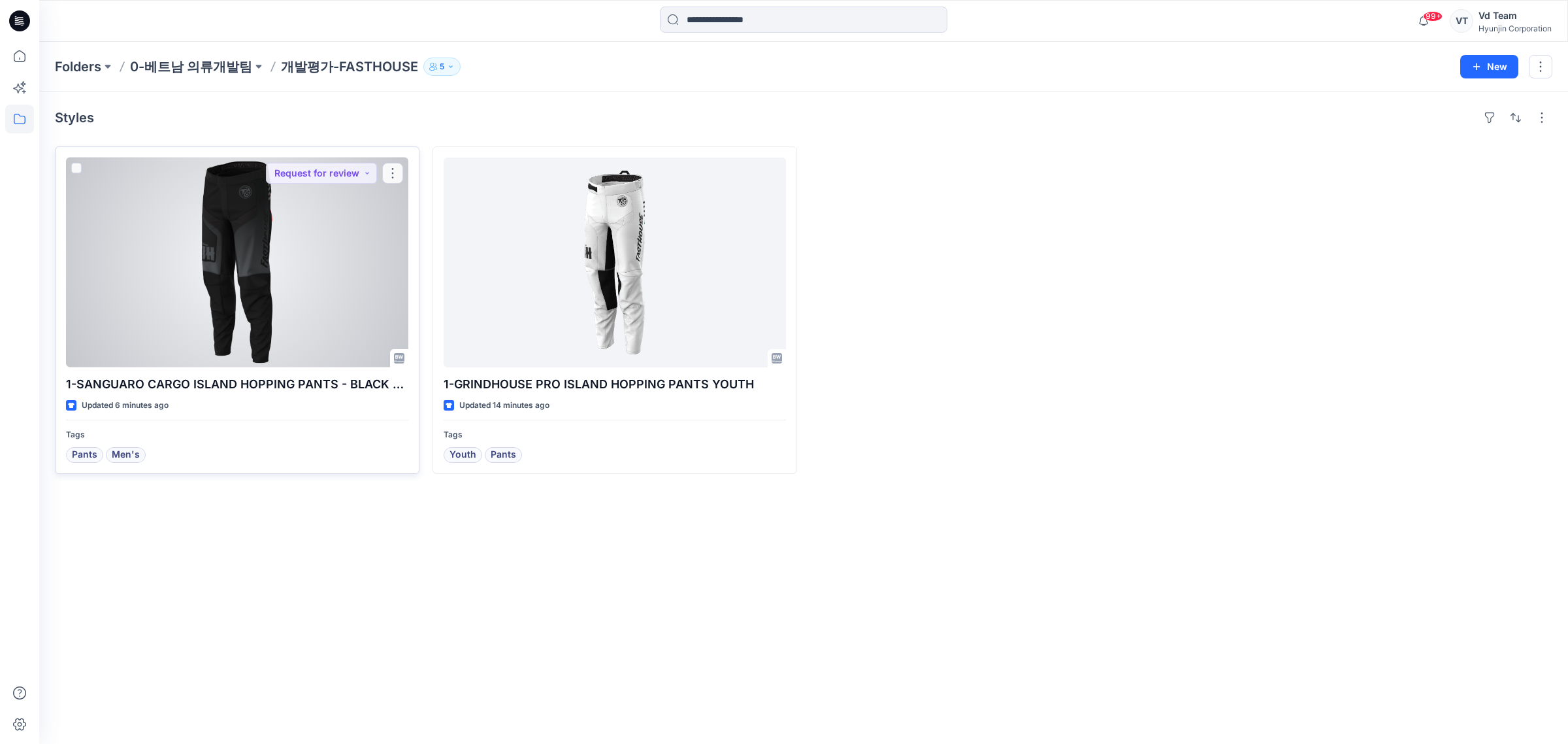
click at [265, 309] on div at bounding box center [237, 262] width 342 height 210
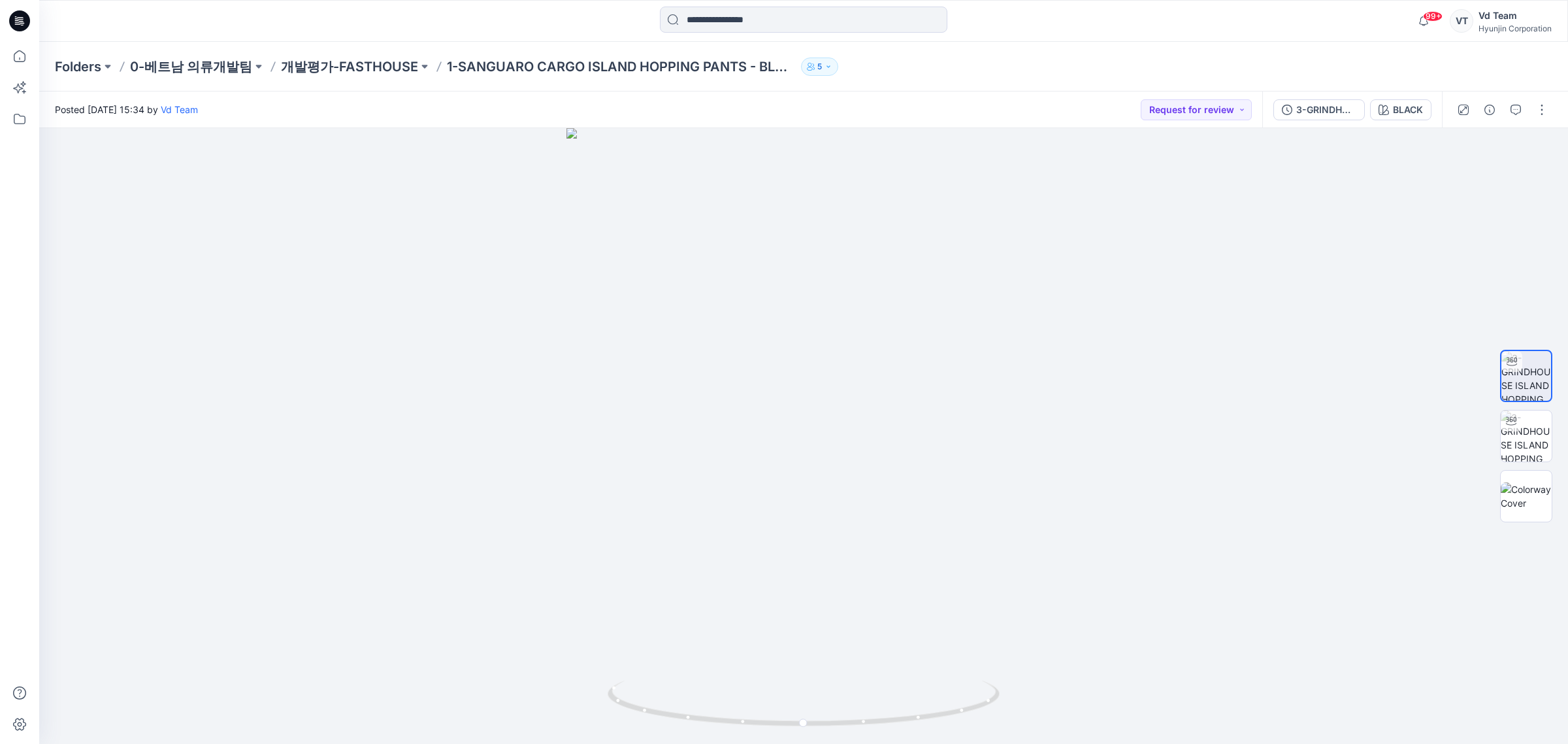
click at [1550, 98] on div at bounding box center [1502, 110] width 121 height 37
click at [312, 64] on p "개발평가-FASTHOUSE" at bounding box center [349, 66] width 137 height 18
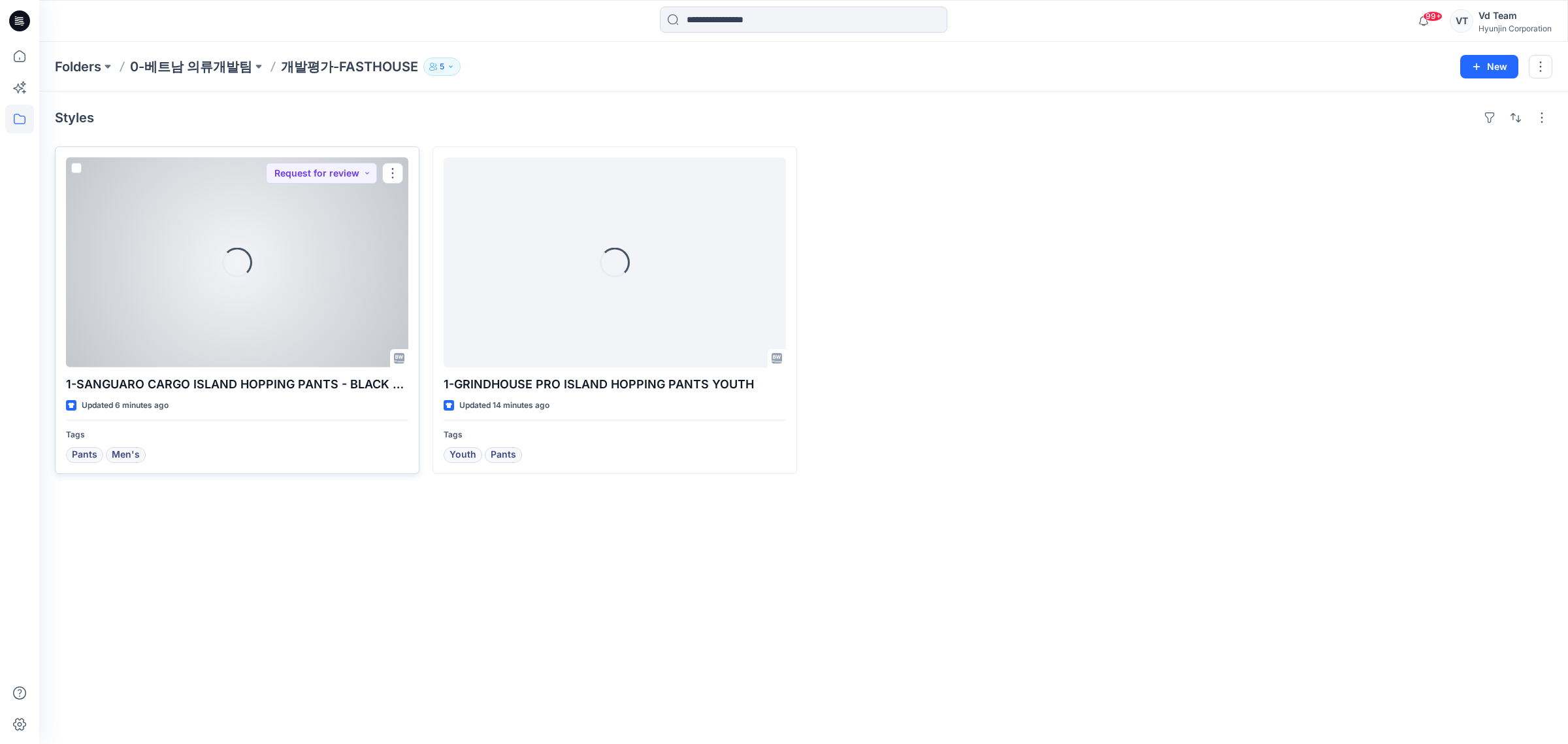
click at [173, 269] on div "Loading..." at bounding box center [237, 262] width 342 height 210
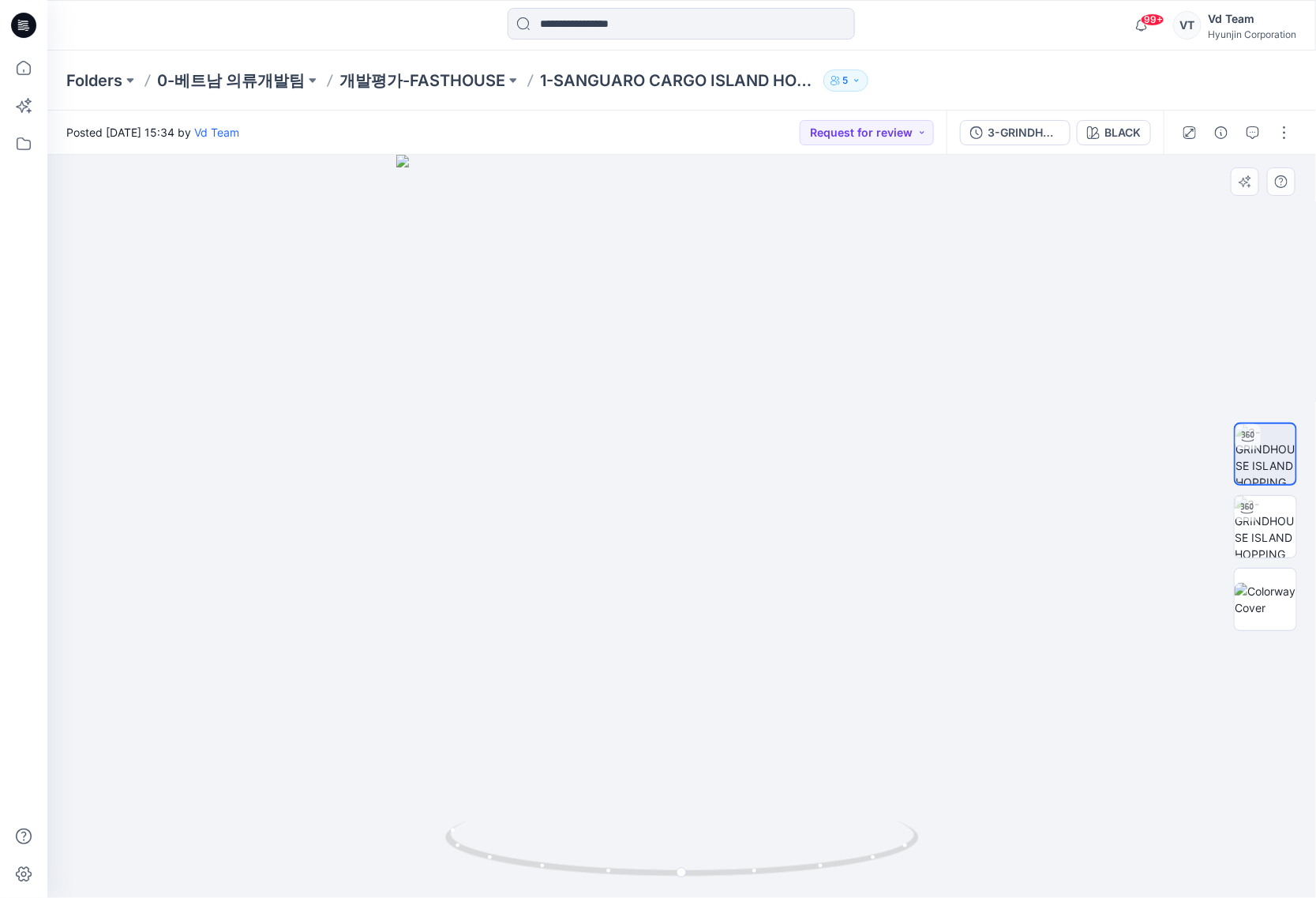
drag, startPoint x: 628, startPoint y: 522, endPoint x: 687, endPoint y: 595, distance: 93.9
click at [635, 529] on div at bounding box center [681, 526] width 1268 height 743
drag, startPoint x: 701, startPoint y: 791, endPoint x: 510, endPoint y: 766, distance: 192.6
click at [510, 766] on div at bounding box center [681, 526] width 1268 height 743
drag, startPoint x: 780, startPoint y: 402, endPoint x: 715, endPoint y: 784, distance: 387.5
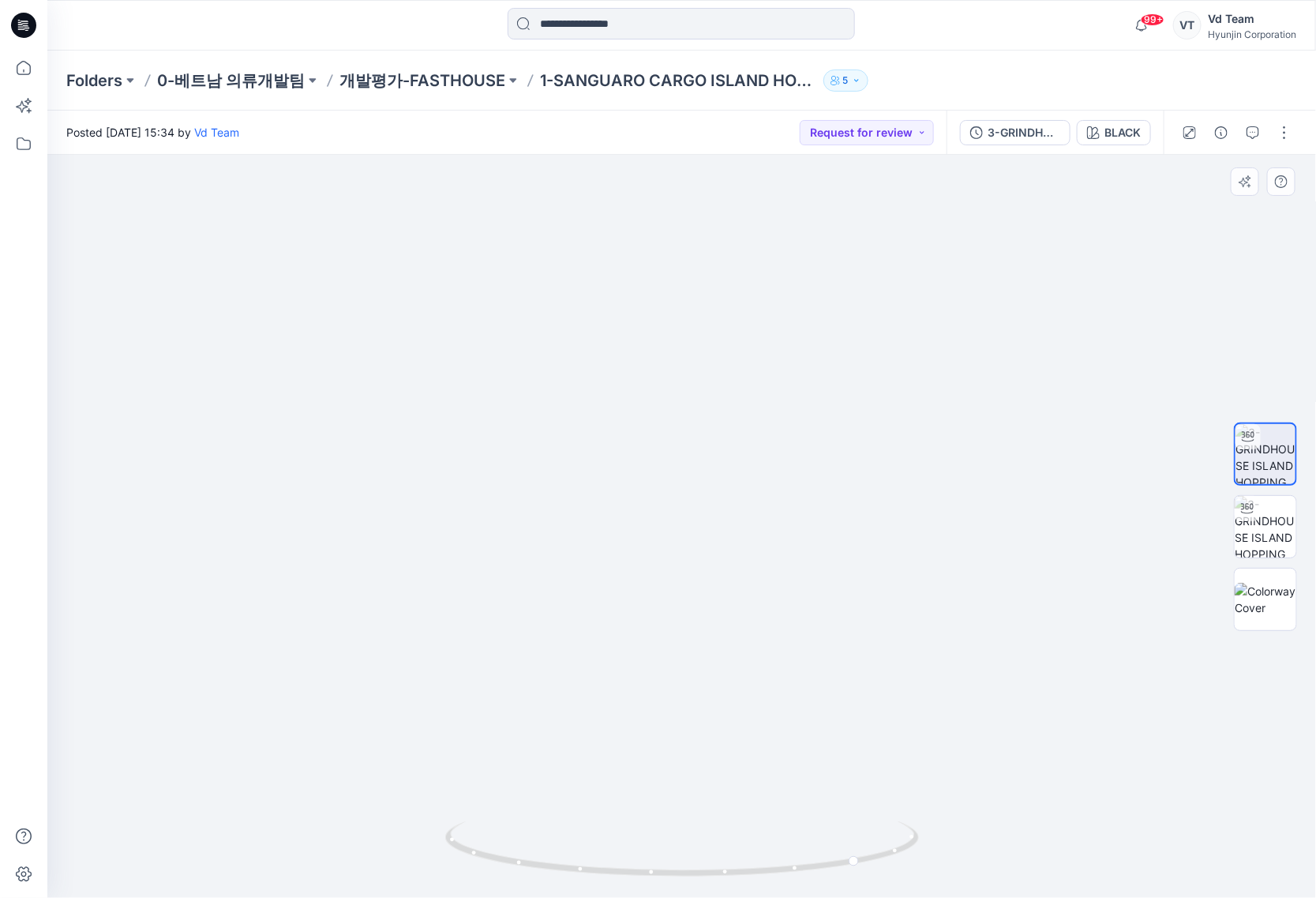
click at [744, 774] on img at bounding box center [681, 396] width 972 height 1004
click at [423, 89] on p "개발평가-FASTHOUSE" at bounding box center [422, 80] width 166 height 22
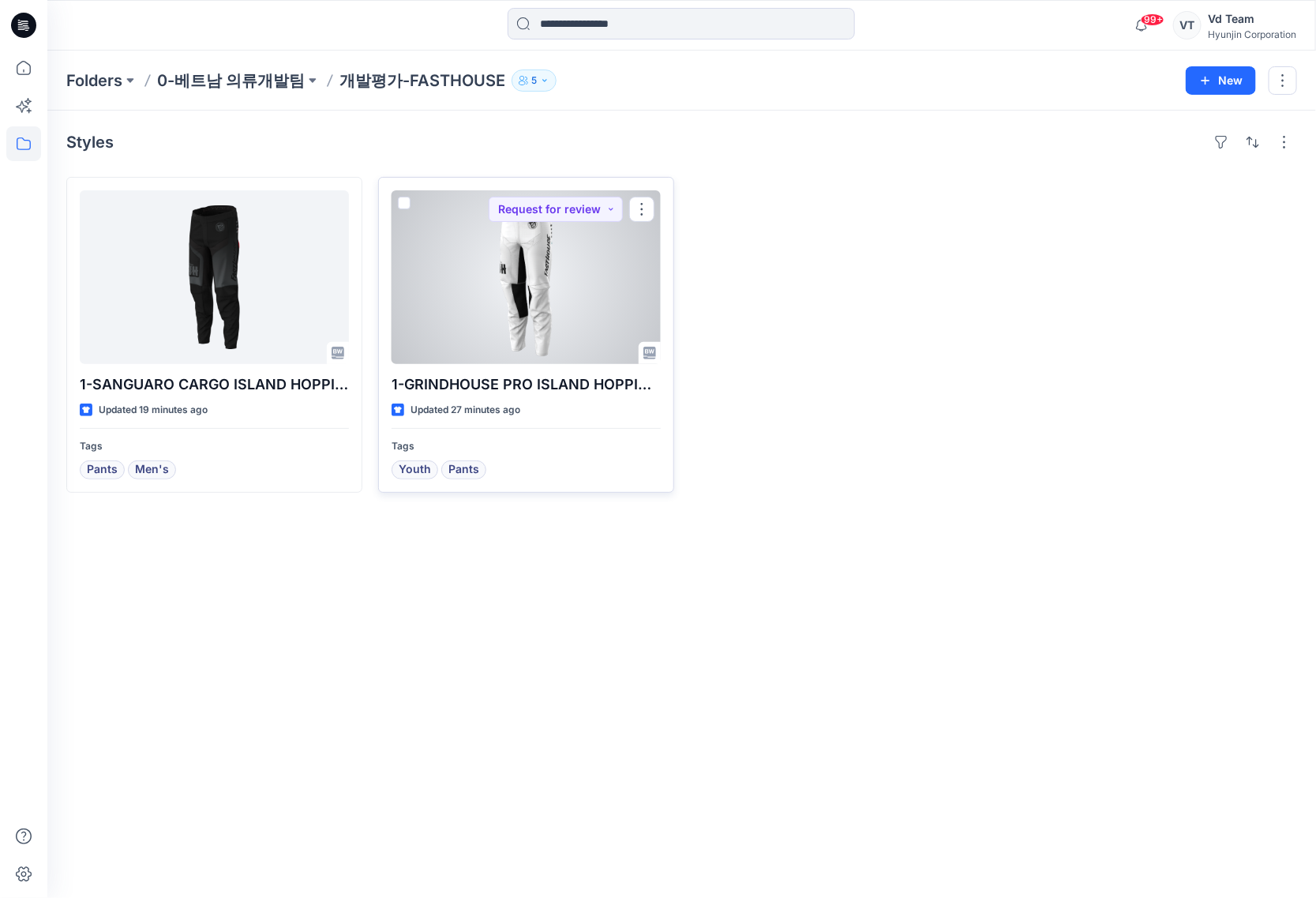
click at [569, 269] on div at bounding box center [525, 277] width 269 height 173
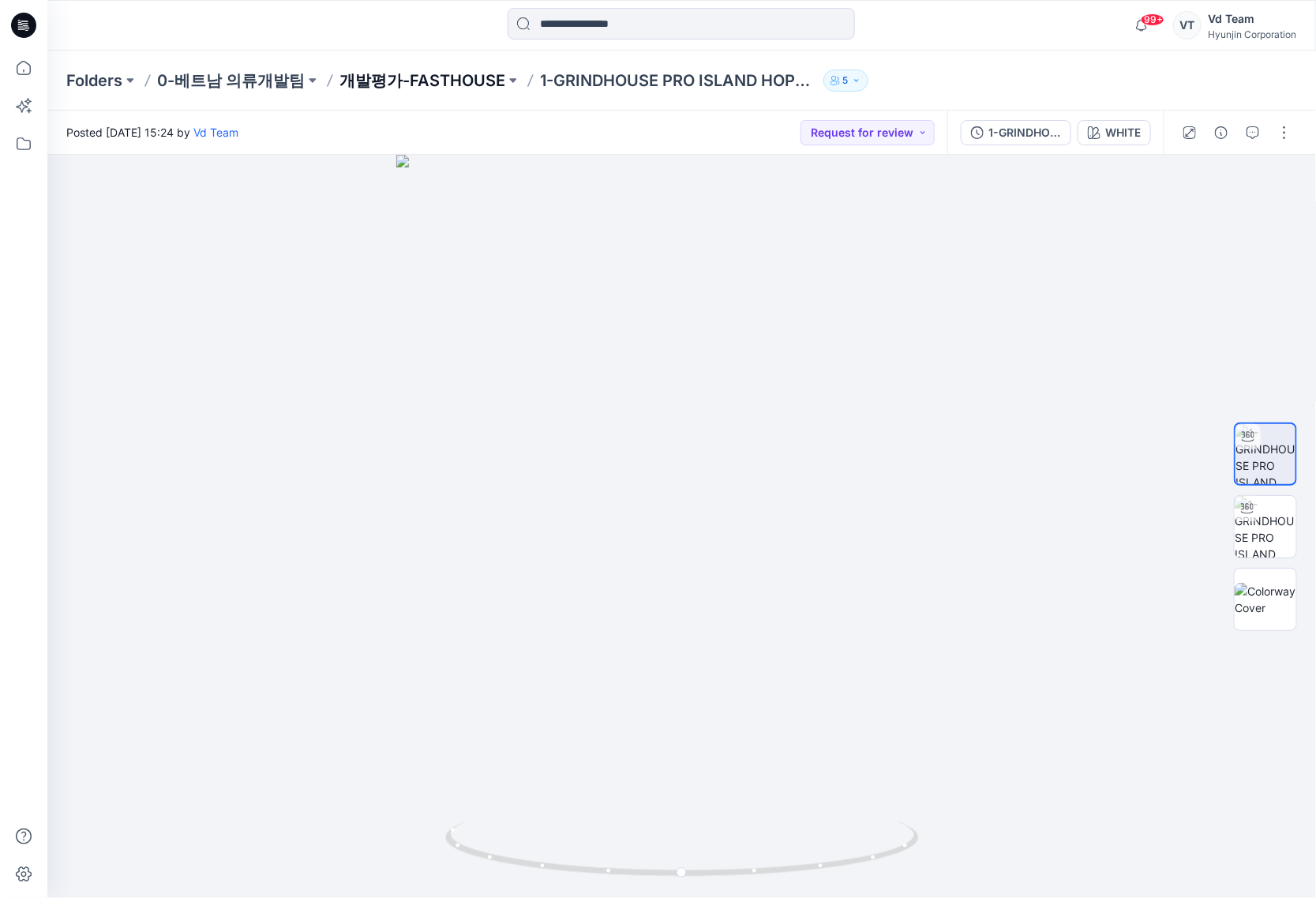
click at [431, 76] on p "개발평가-FASTHOUSE" at bounding box center [422, 80] width 166 height 22
